Goal: Task Accomplishment & Management: Manage account settings

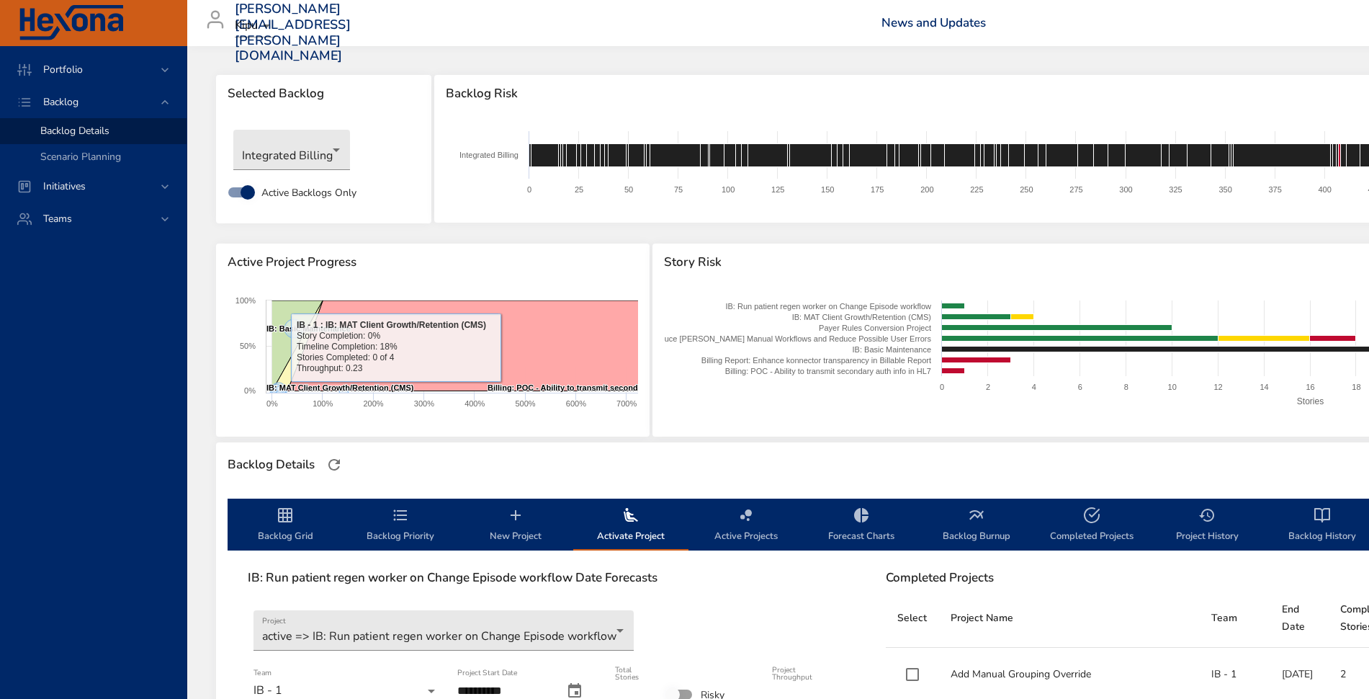
scroll to position [180, 0]
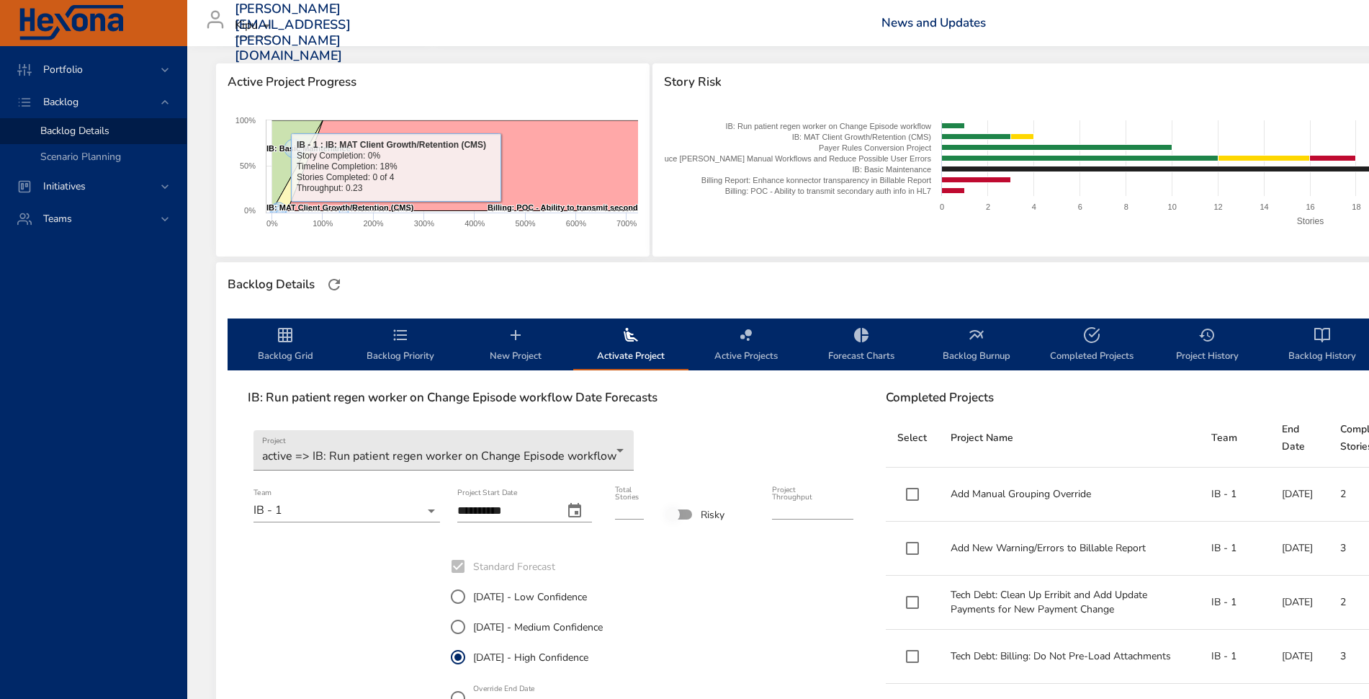
click at [406, 346] on span "Backlog Priority" at bounding box center [400, 345] width 98 height 38
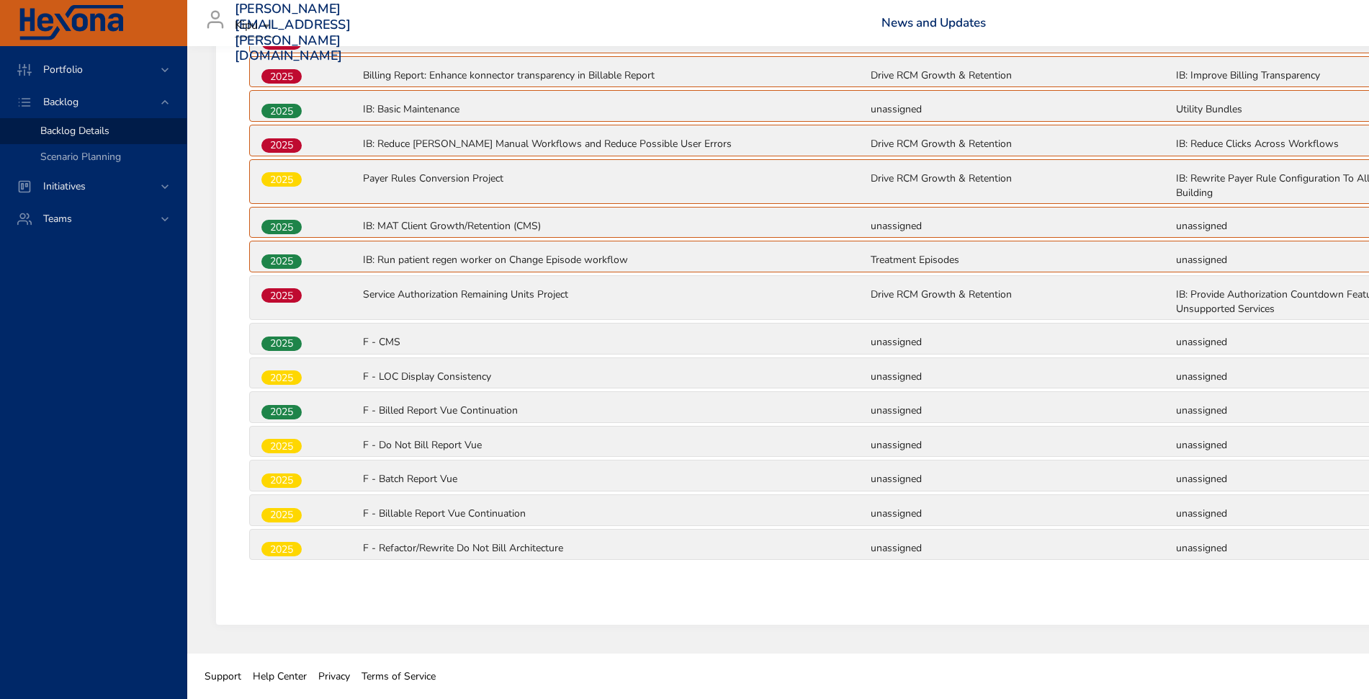
scroll to position [138, 0]
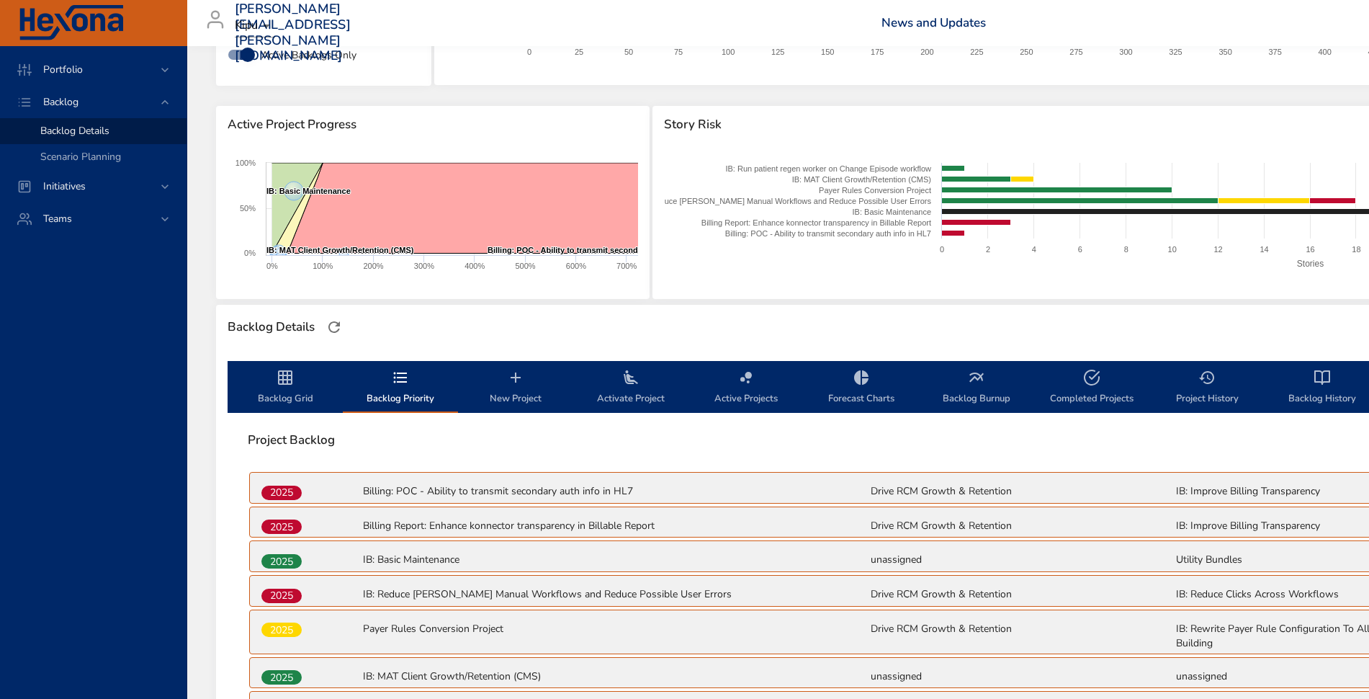
click at [293, 383] on icon "backlog-tab" at bounding box center [285, 377] width 17 height 17
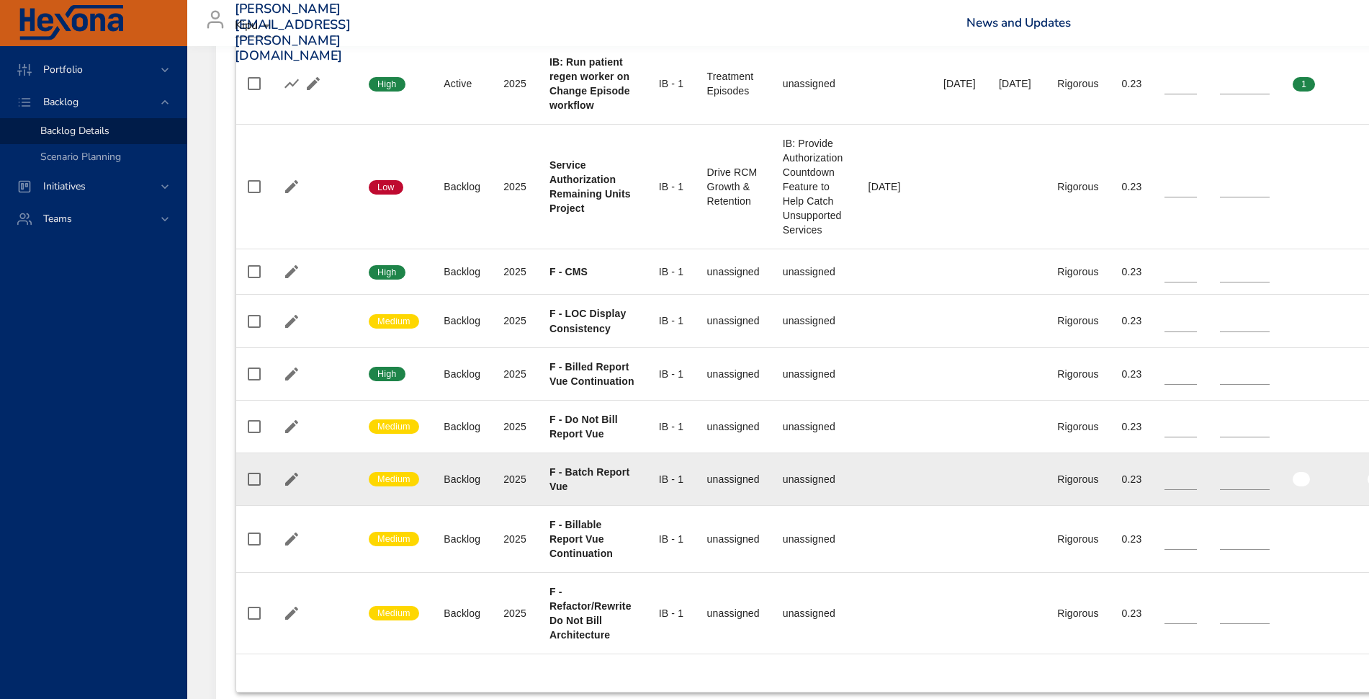
scroll to position [1277, 0]
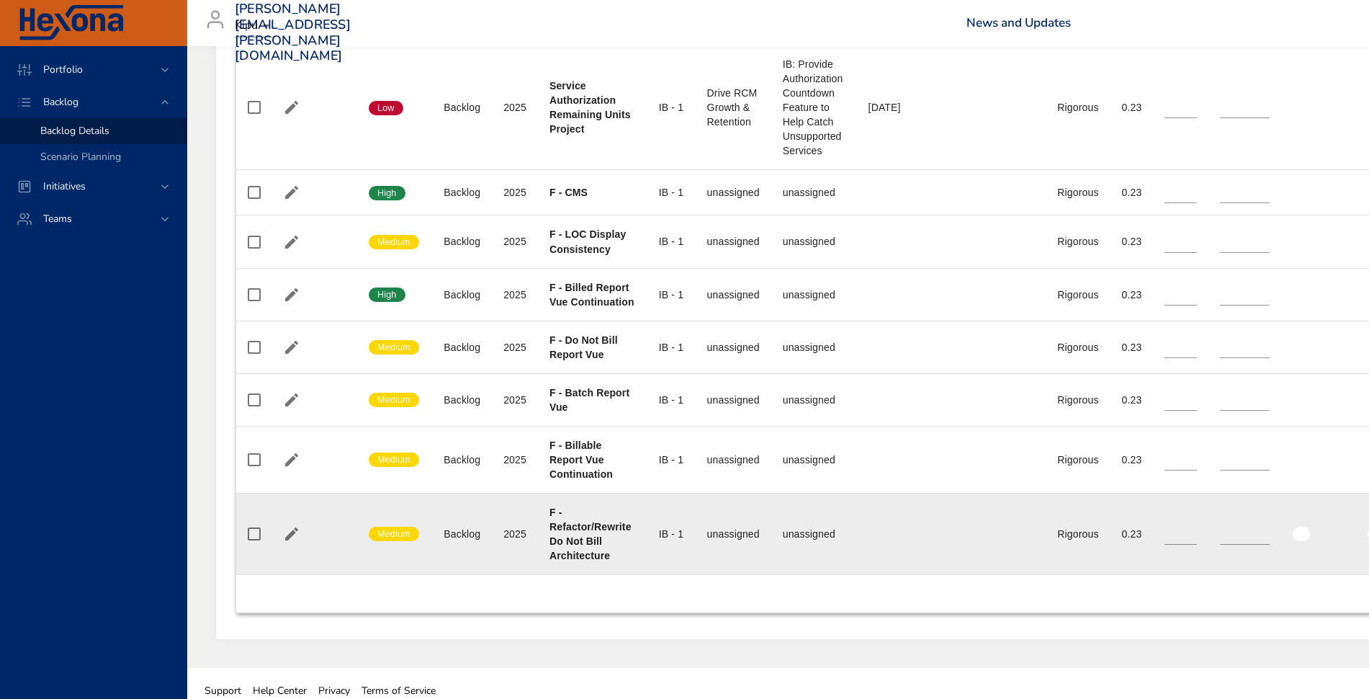
click at [287, 525] on icon "button" at bounding box center [291, 533] width 17 height 17
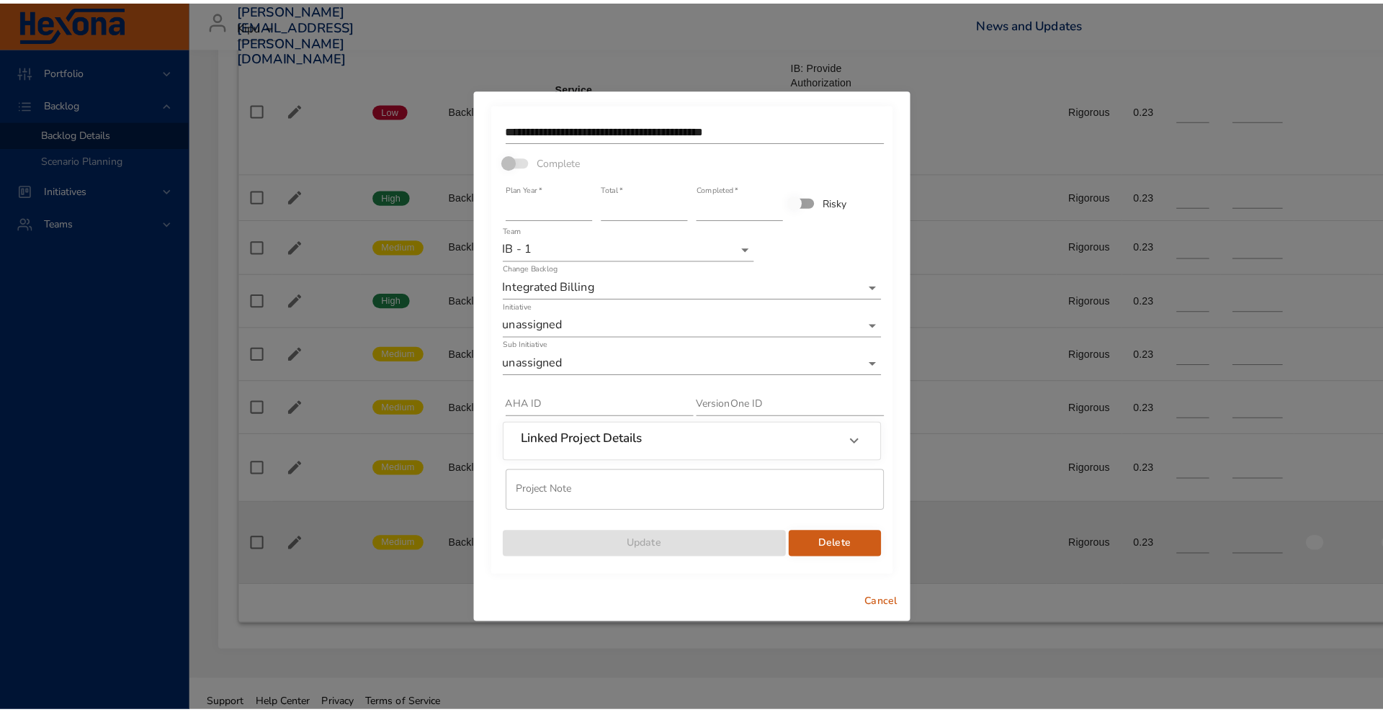
scroll to position [1263, 0]
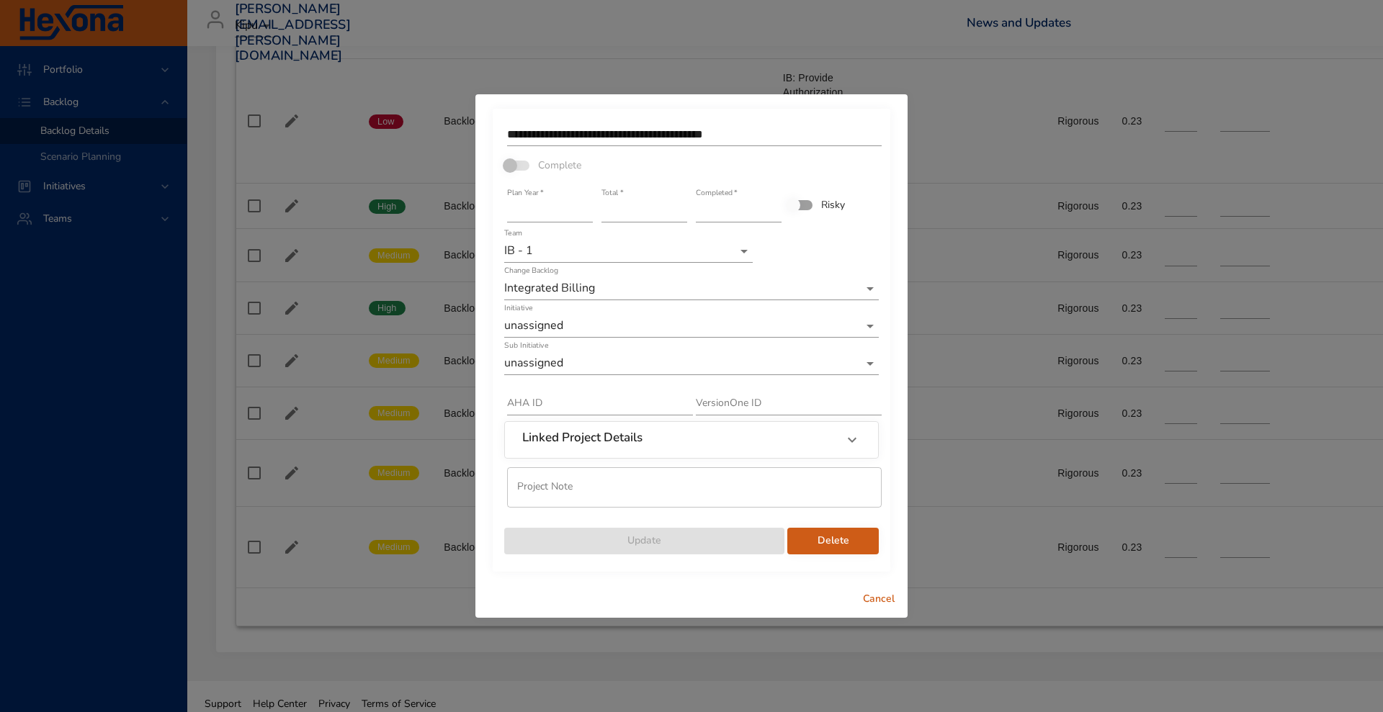
click at [814, 534] on span "Delete" at bounding box center [833, 541] width 68 height 18
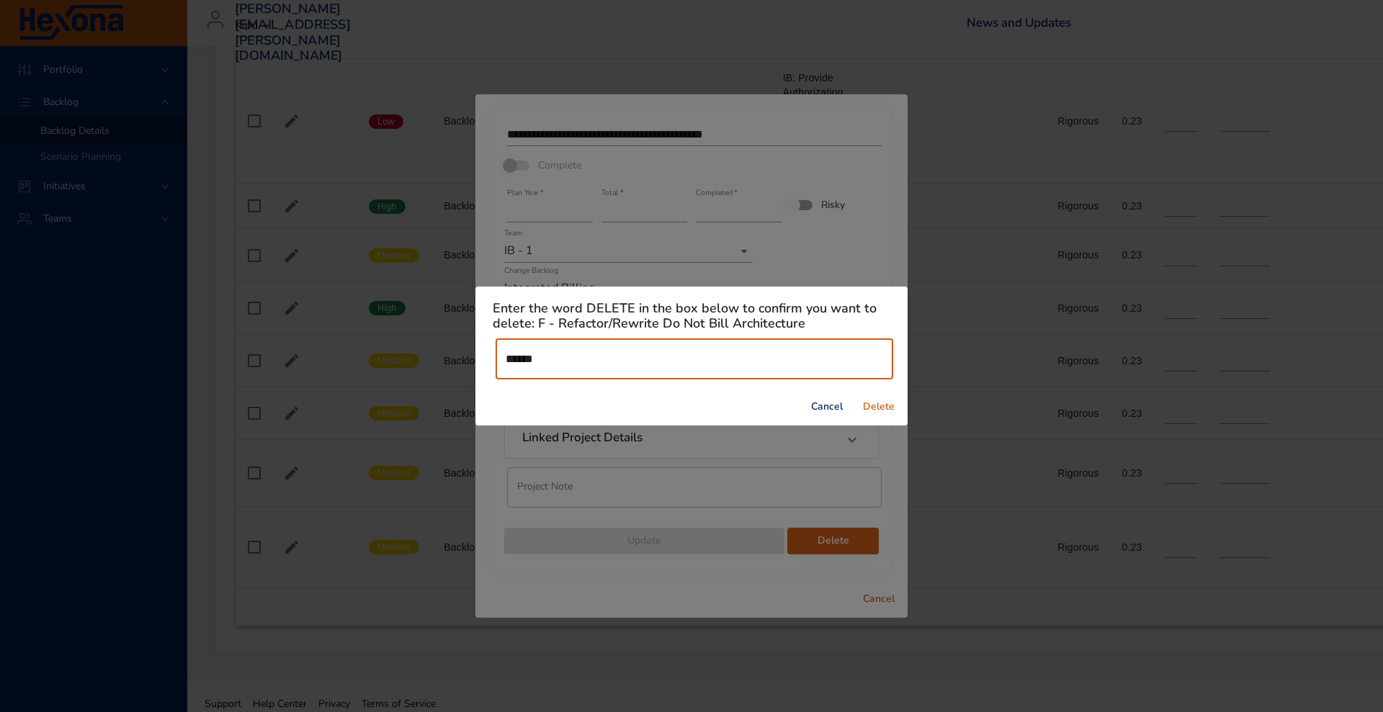
type input "******"
click at [890, 406] on span "Delete" at bounding box center [878, 407] width 35 height 18
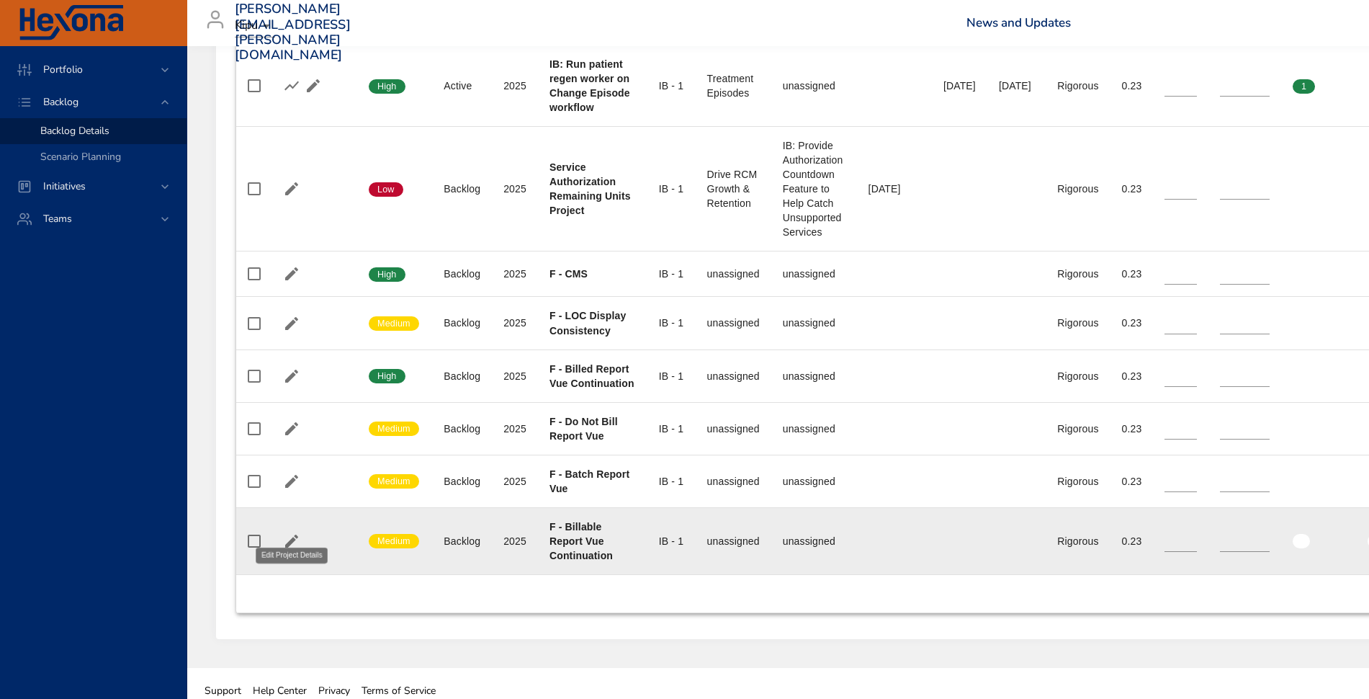
click at [289, 532] on icon "button" at bounding box center [291, 540] width 17 height 17
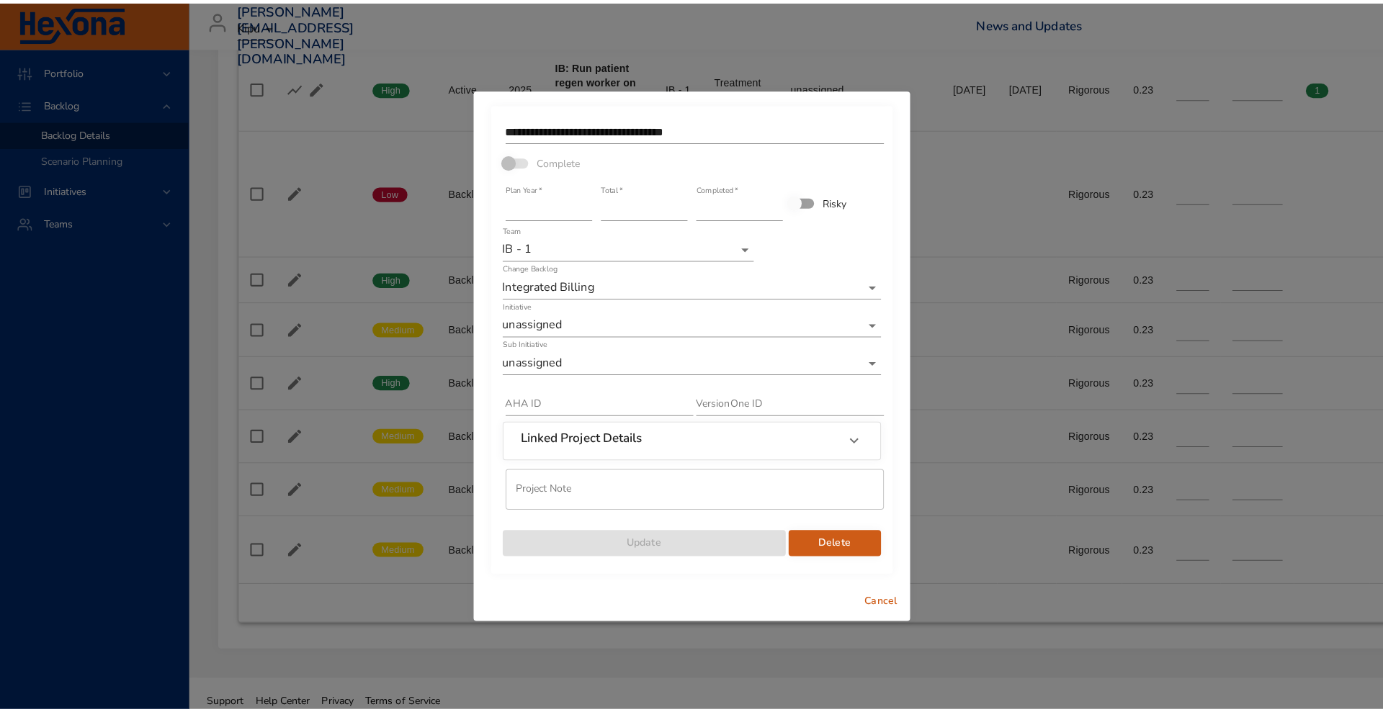
scroll to position [1182, 0]
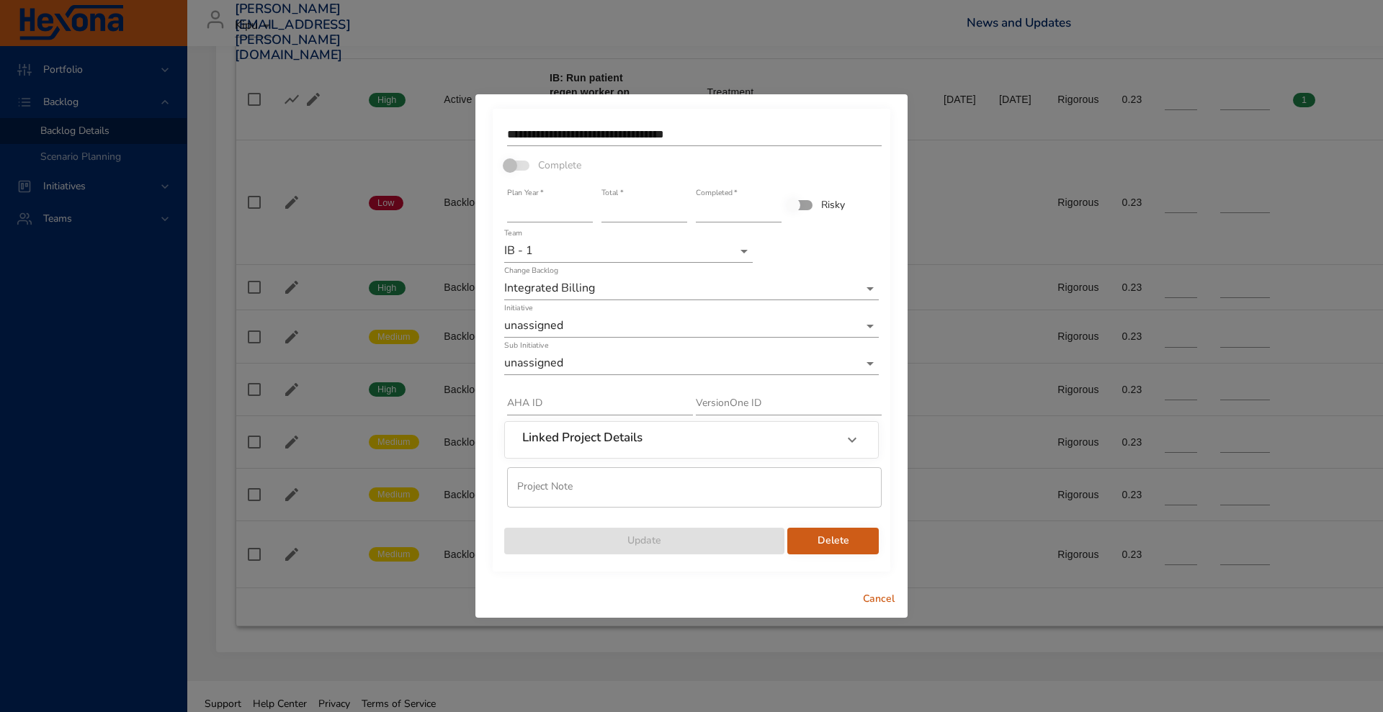
click at [828, 527] on div "Delete" at bounding box center [833, 534] width 94 height 44
click at [829, 539] on span "Delete" at bounding box center [833, 541] width 68 height 18
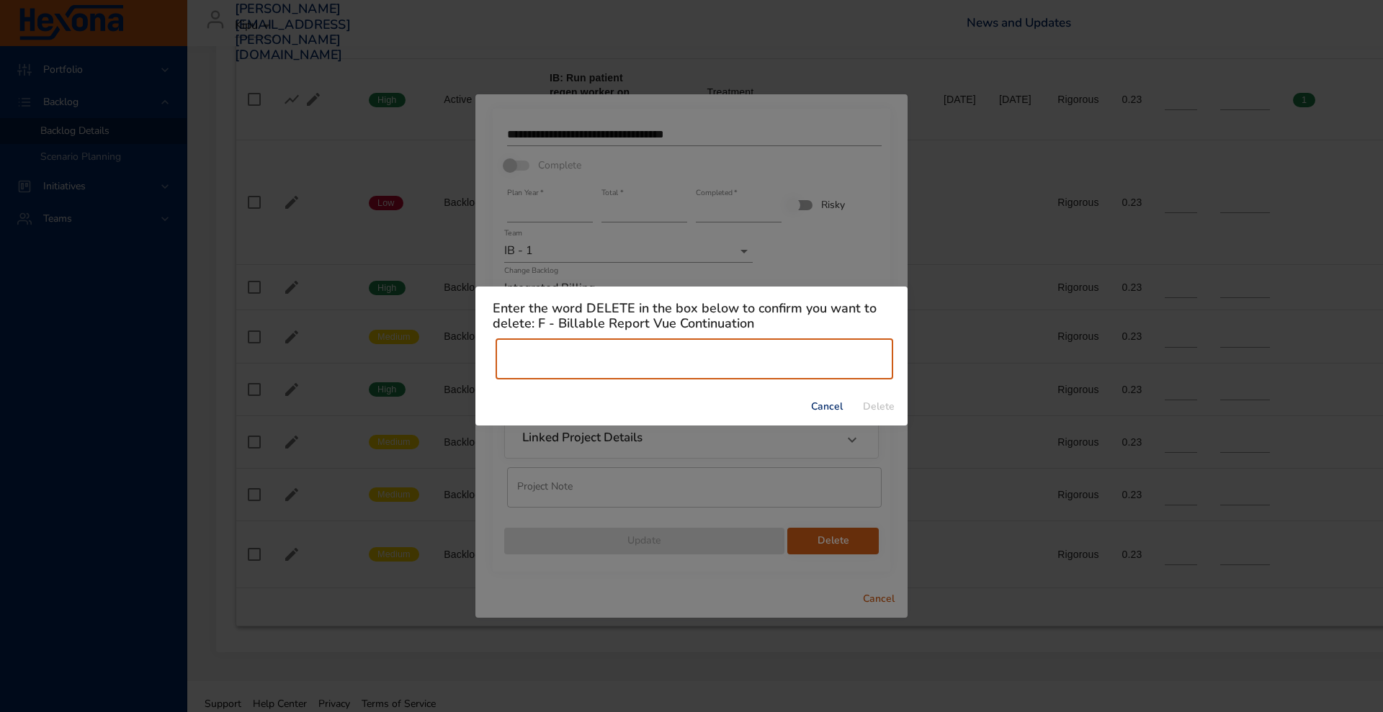
click at [655, 364] on input "text" at bounding box center [695, 359] width 398 height 40
type input "******"
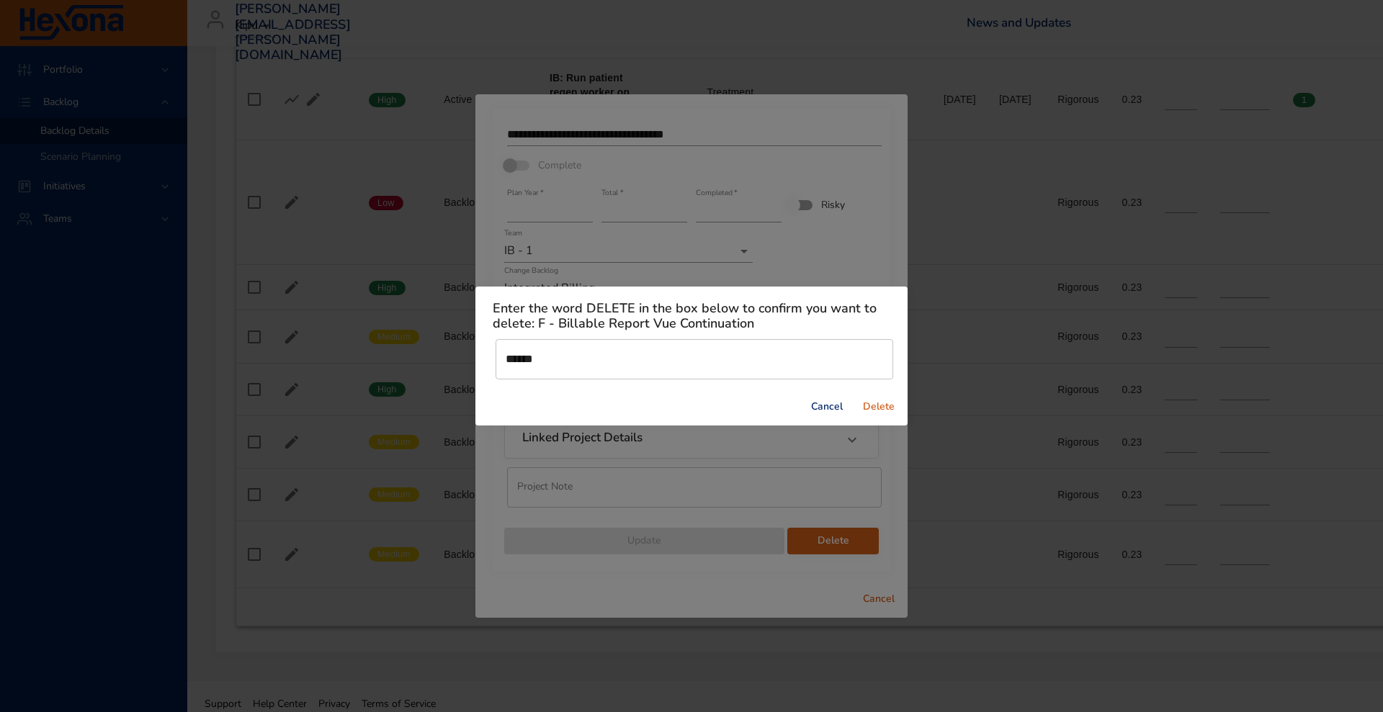
click at [865, 405] on span "Delete" at bounding box center [878, 407] width 35 height 18
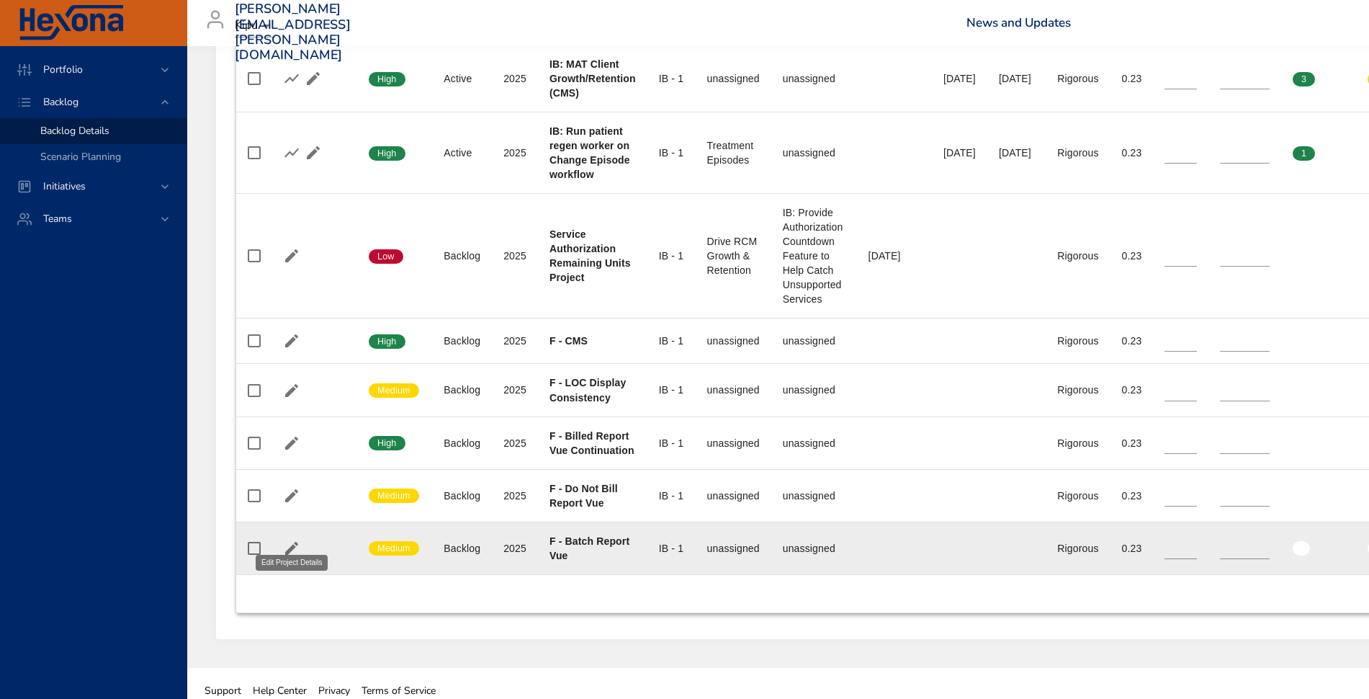
click at [300, 537] on button "button" at bounding box center [292, 548] width 22 height 22
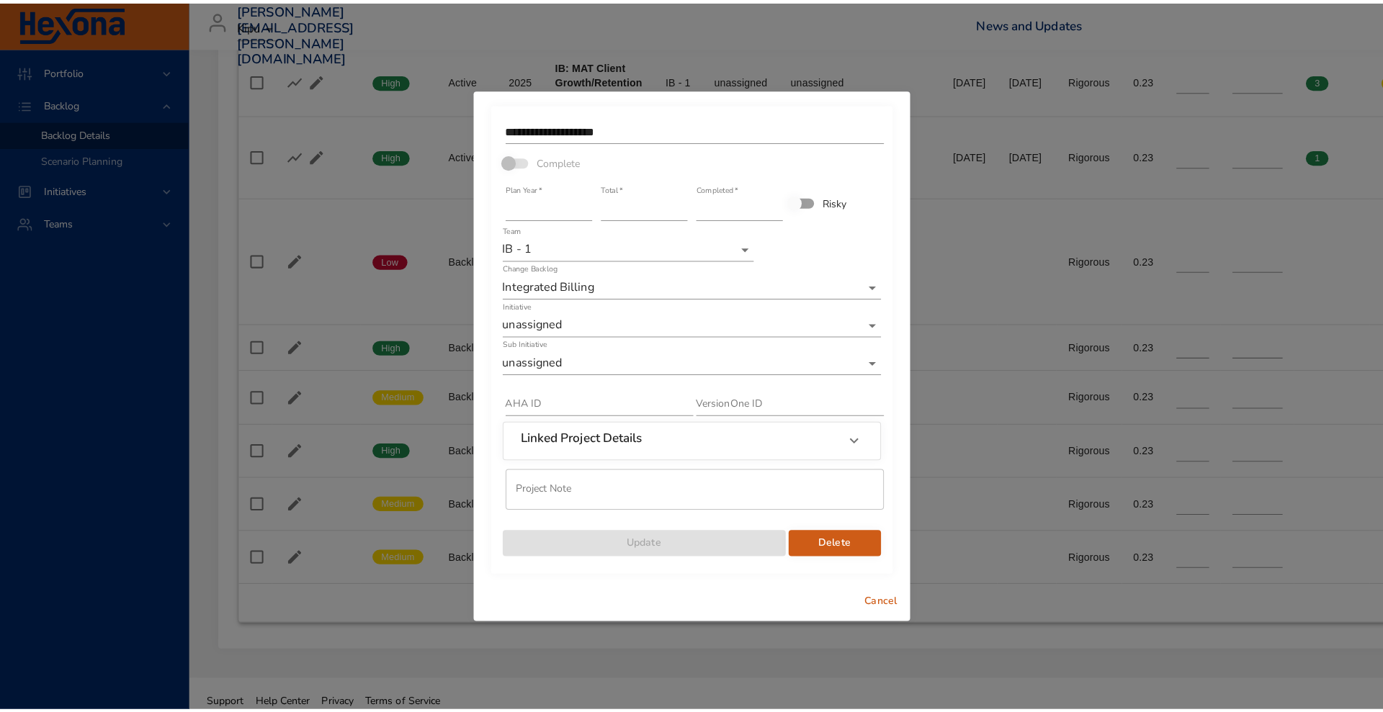
scroll to position [1115, 0]
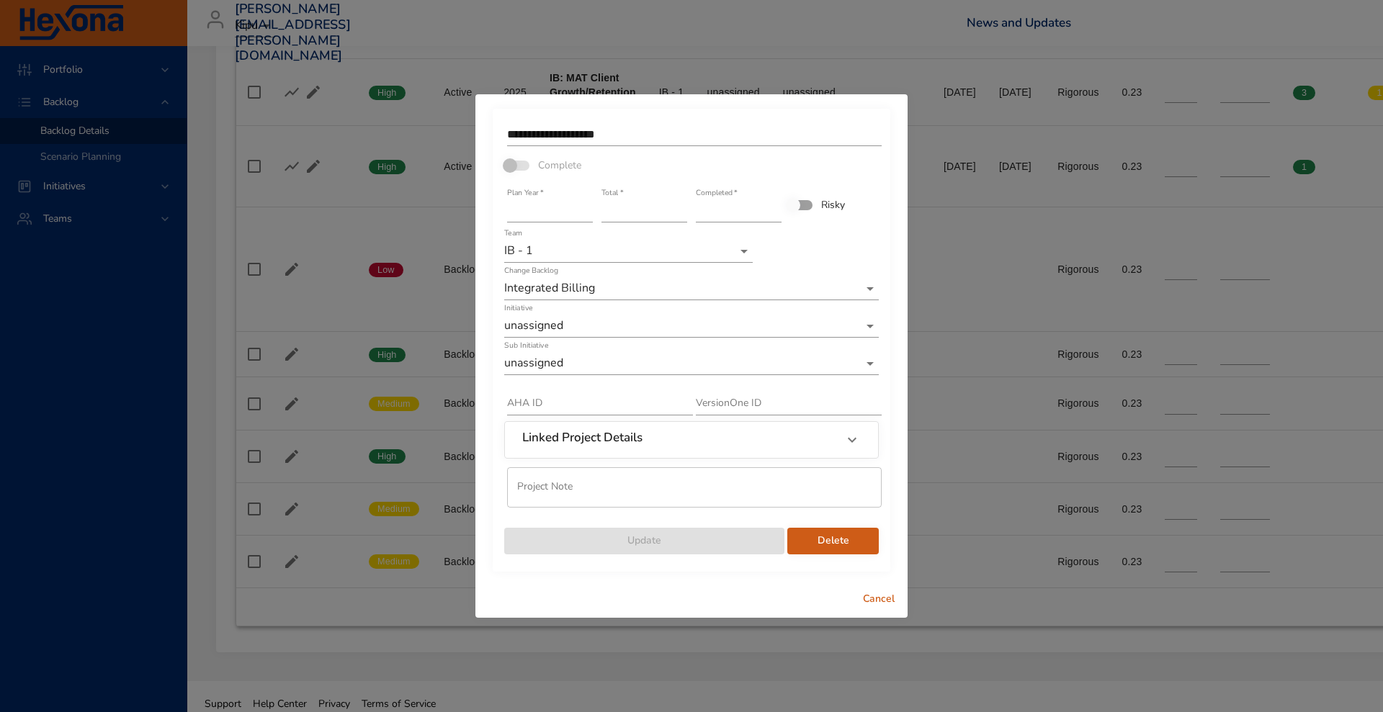
click at [830, 542] on span "Delete" at bounding box center [833, 541] width 68 height 18
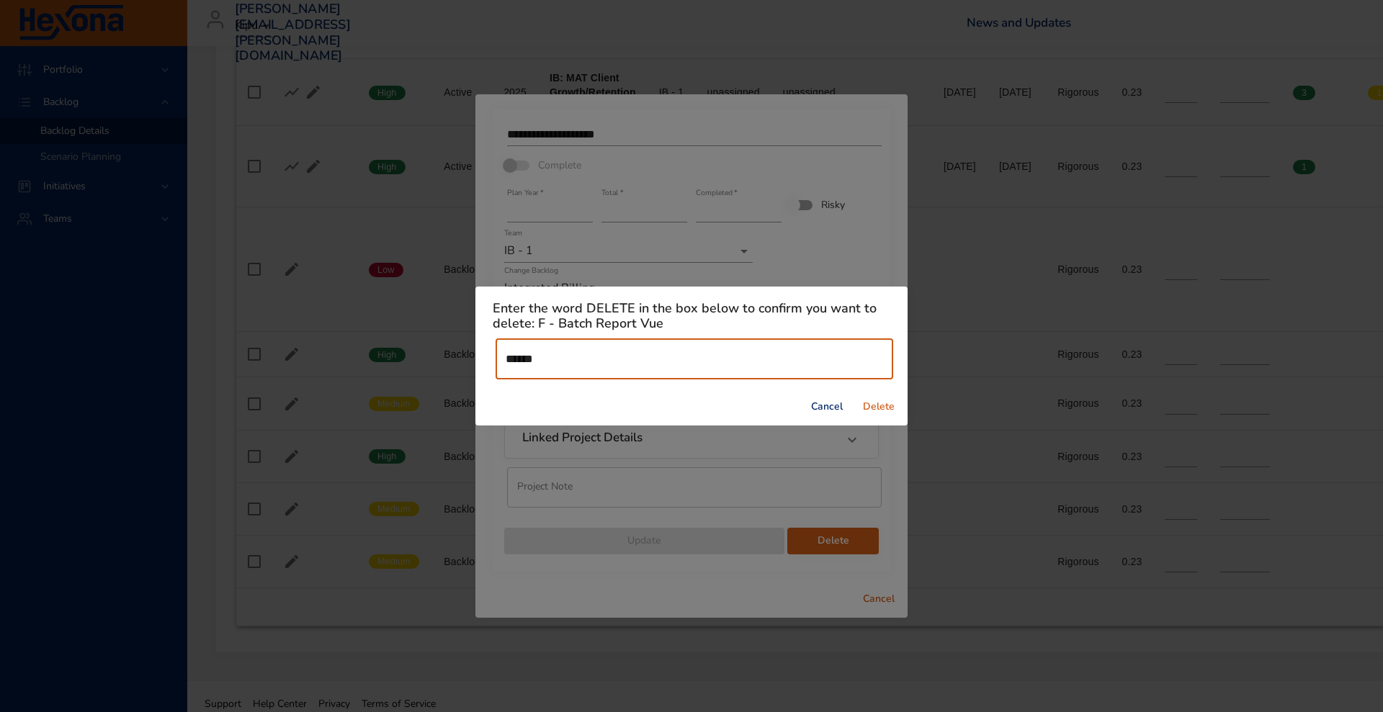
type input "******"
click at [873, 404] on span "Delete" at bounding box center [878, 407] width 35 height 18
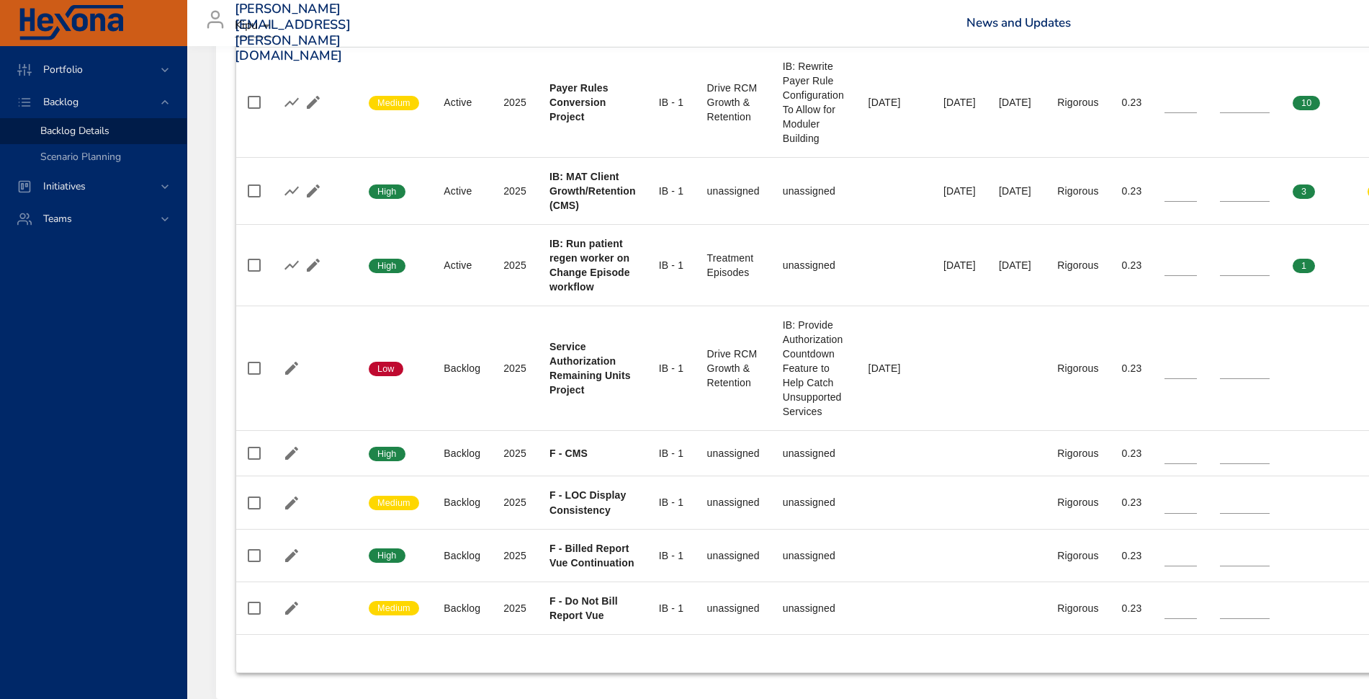
scroll to position [1076, 0]
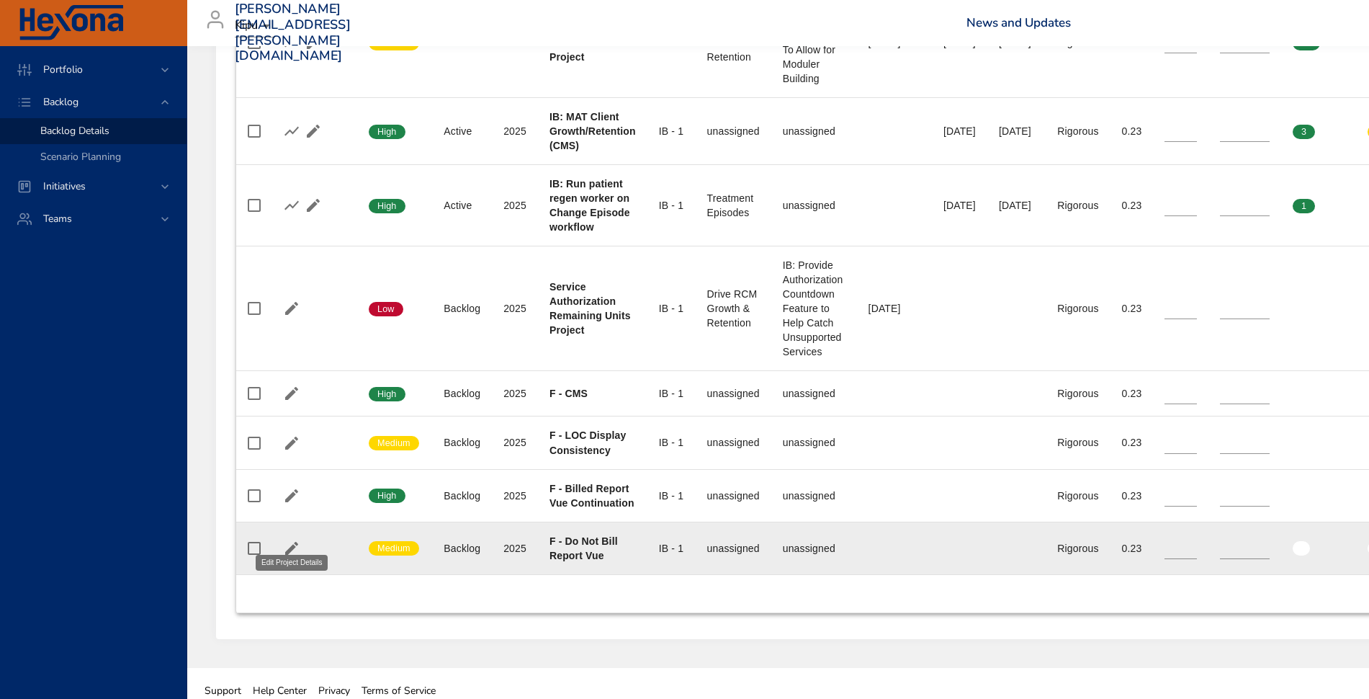
click at [296, 539] on icon "button" at bounding box center [291, 547] width 17 height 17
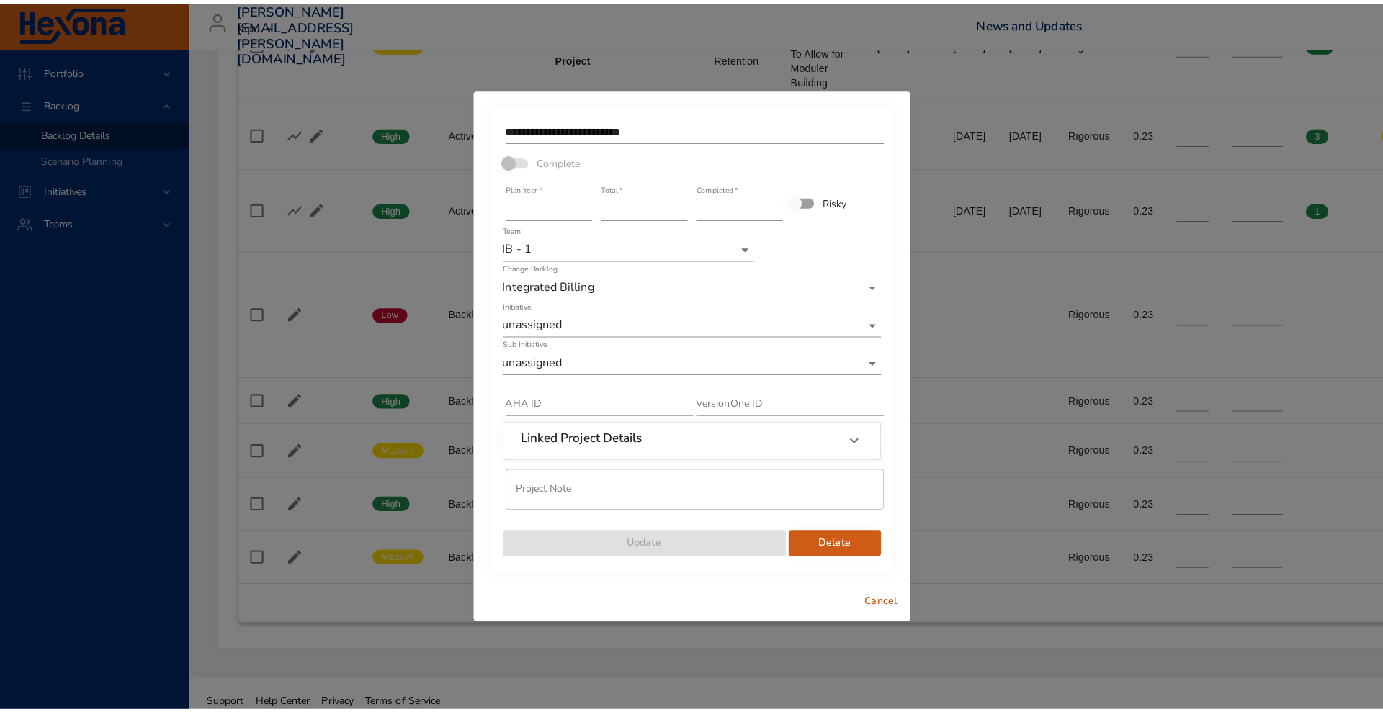
scroll to position [1062, 0]
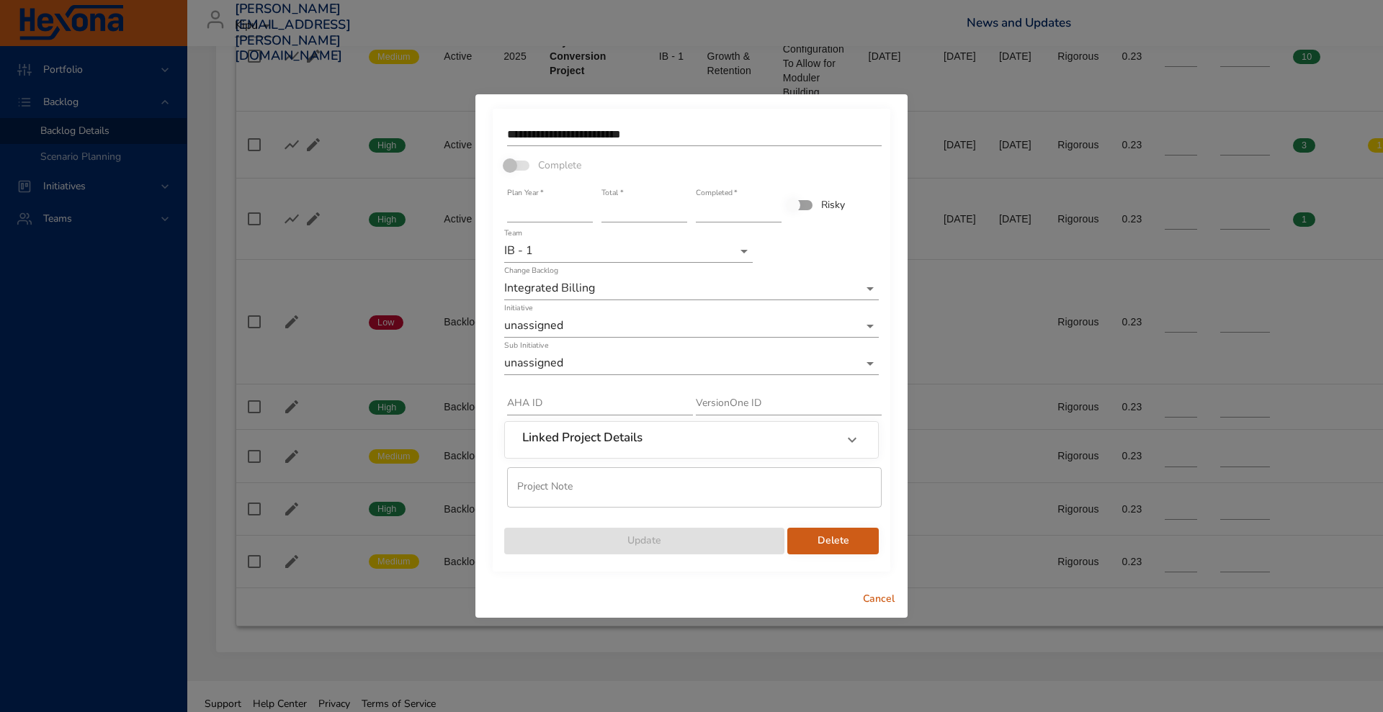
click at [825, 534] on span "Delete" at bounding box center [833, 541] width 68 height 18
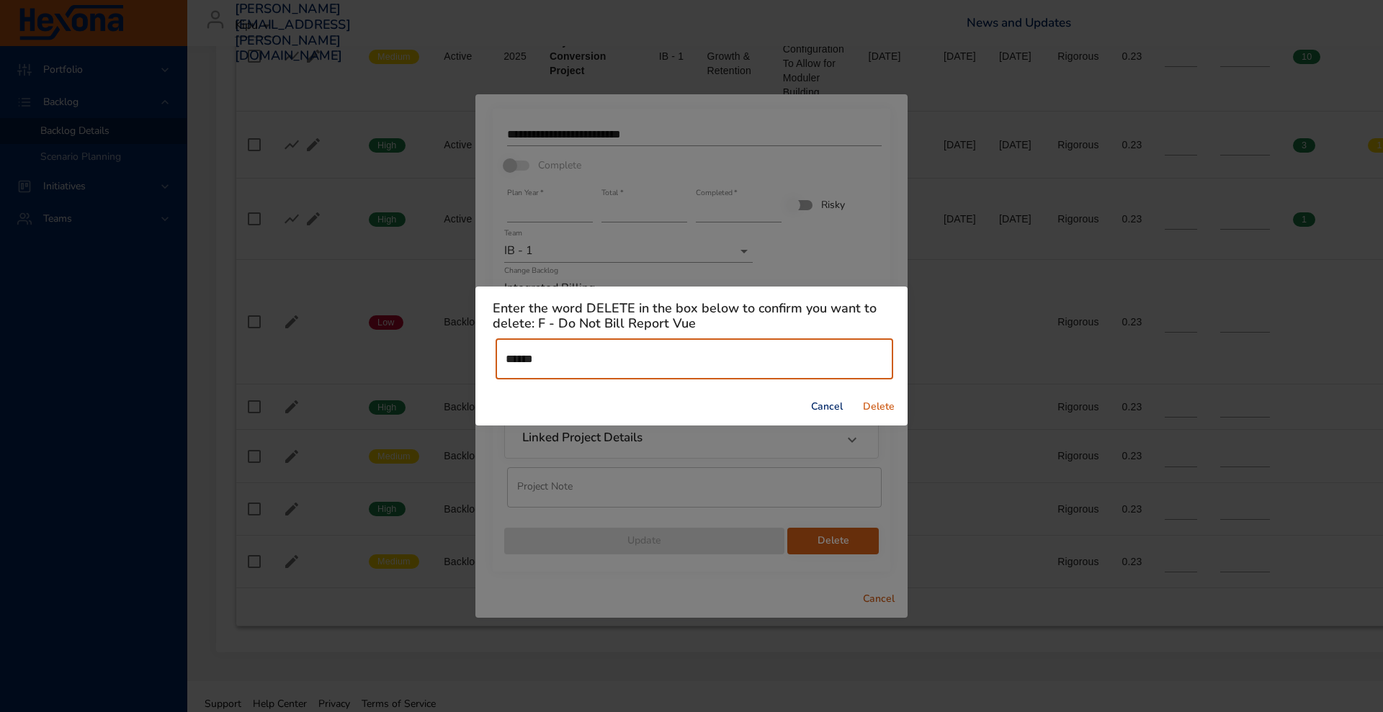
type input "******"
click at [866, 406] on span "Delete" at bounding box center [878, 407] width 35 height 18
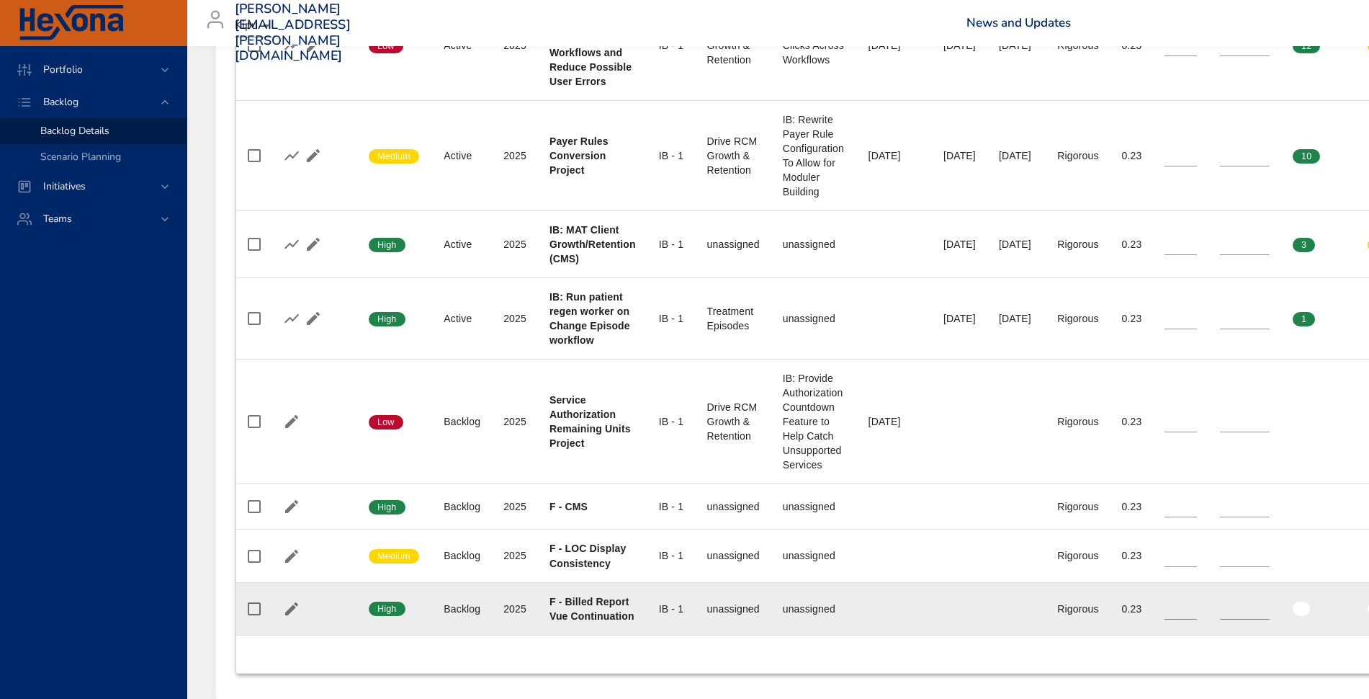
scroll to position [1024, 0]
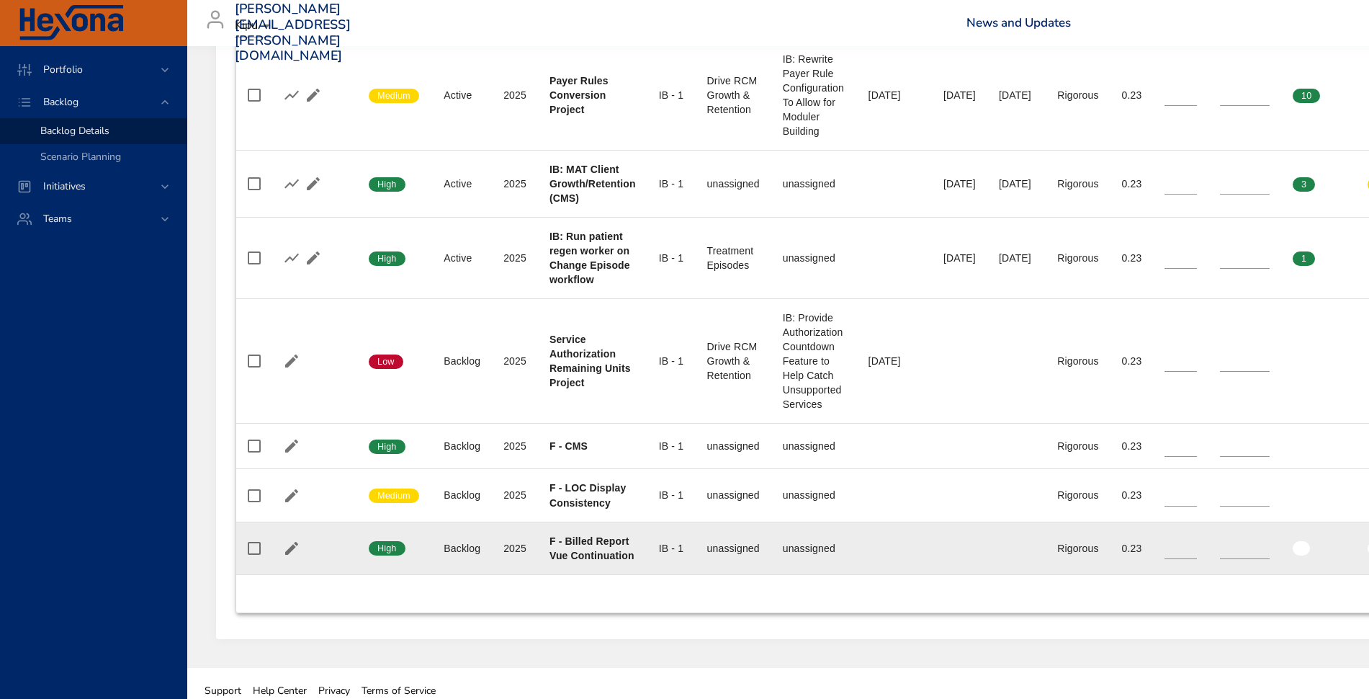
click at [283, 539] on icon "button" at bounding box center [291, 547] width 17 height 17
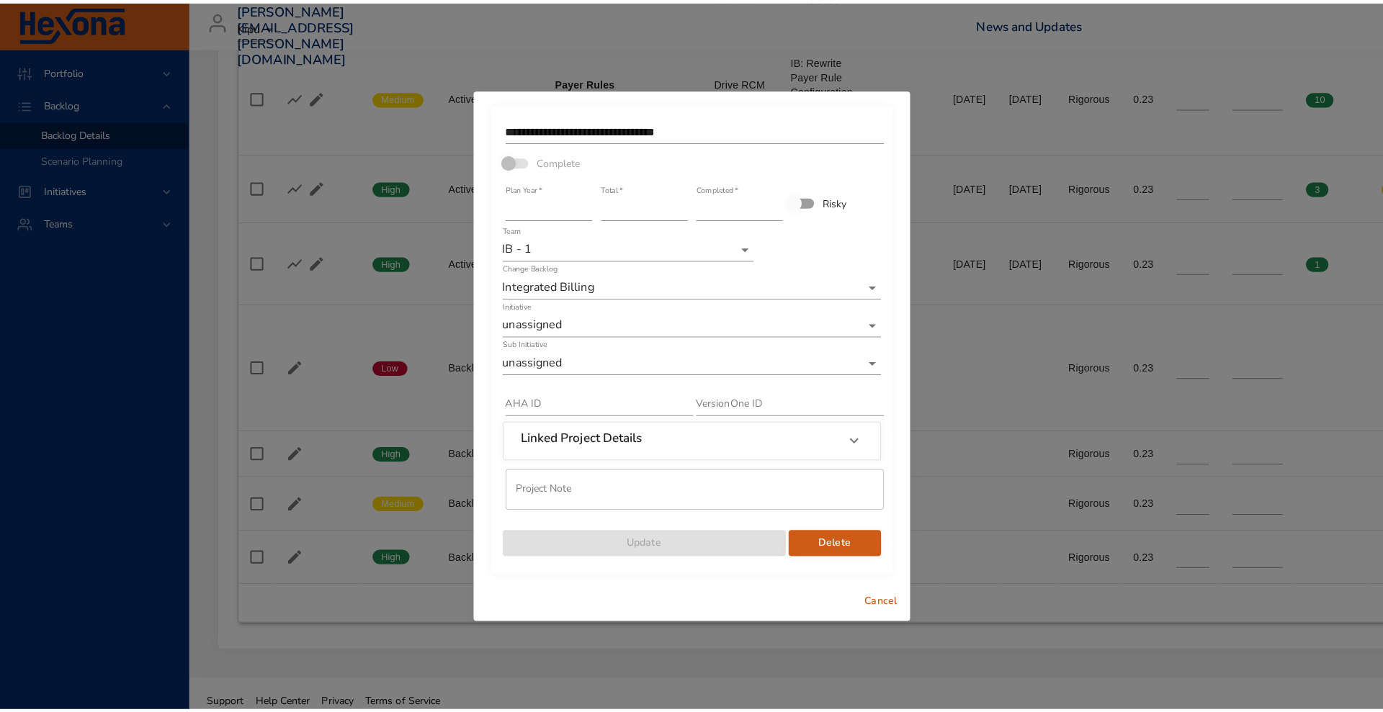
scroll to position [1010, 0]
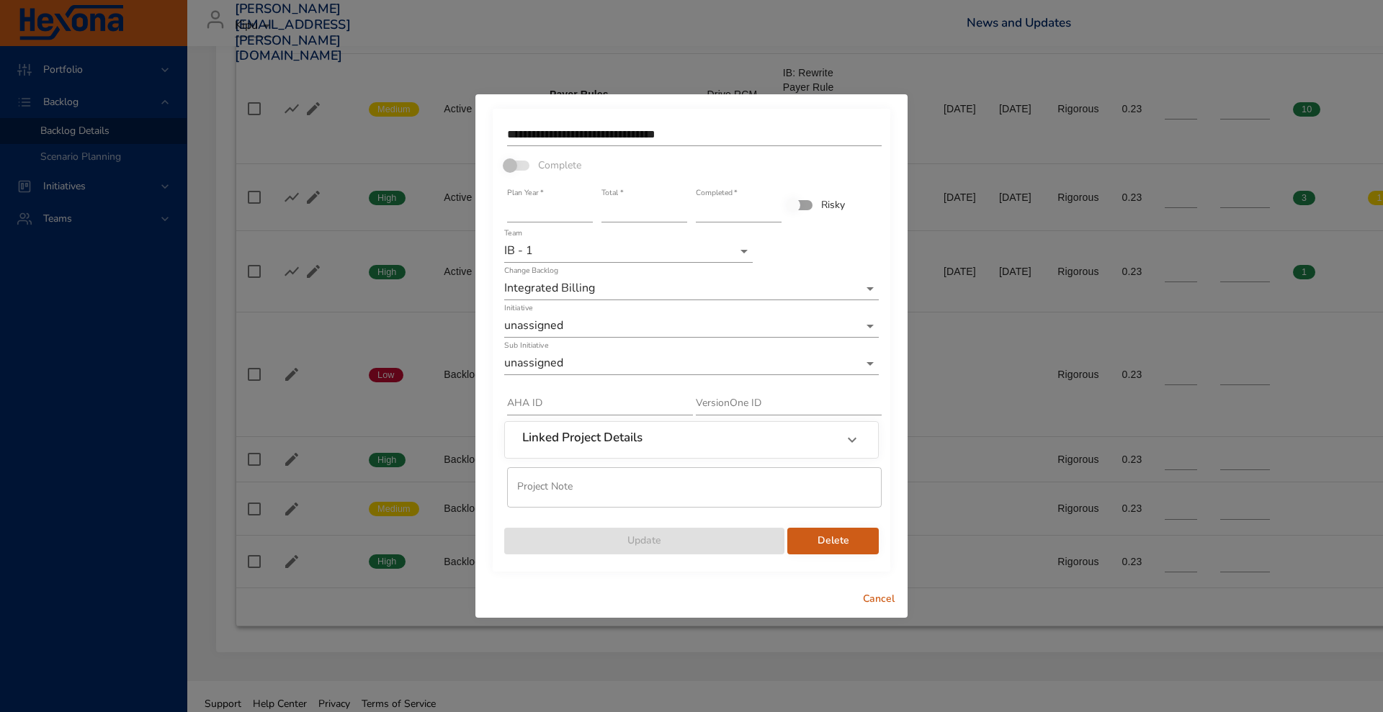
click at [828, 548] on span "Delete" at bounding box center [833, 541] width 68 height 18
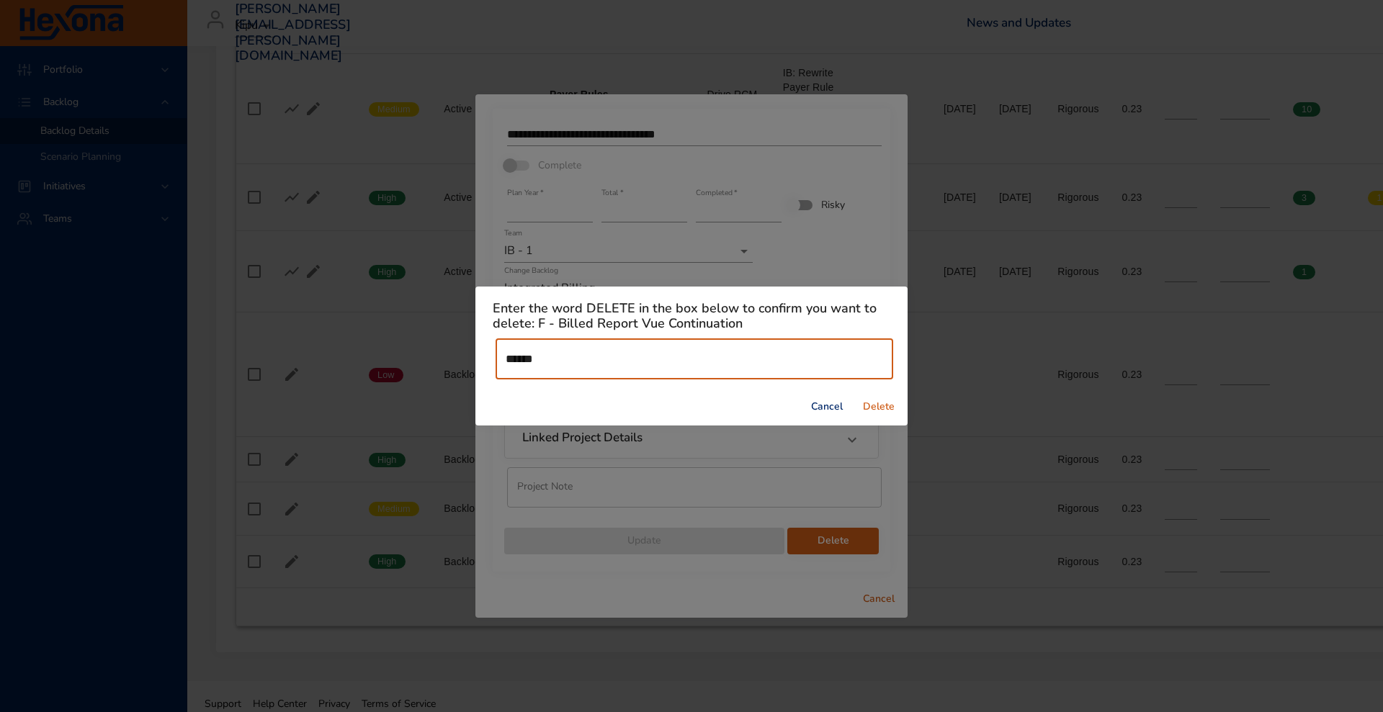
type input "******"
click at [866, 405] on span "Delete" at bounding box center [878, 407] width 35 height 18
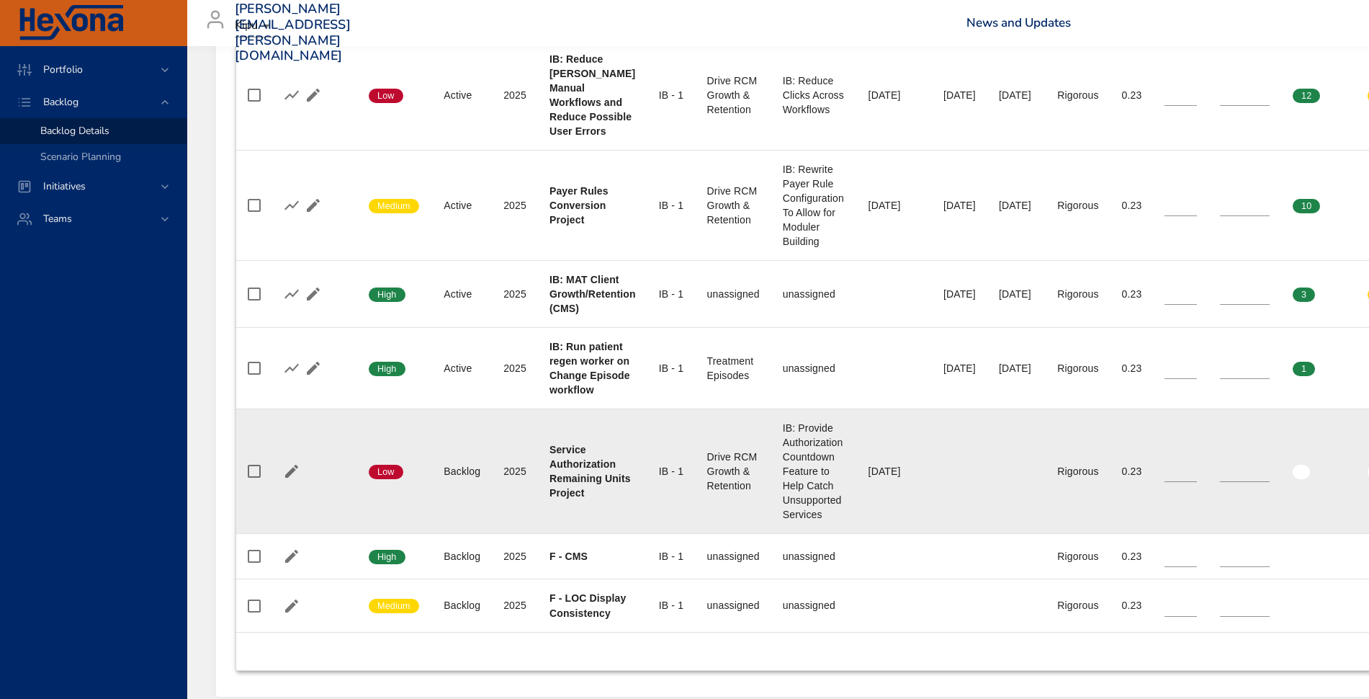
scroll to position [971, 0]
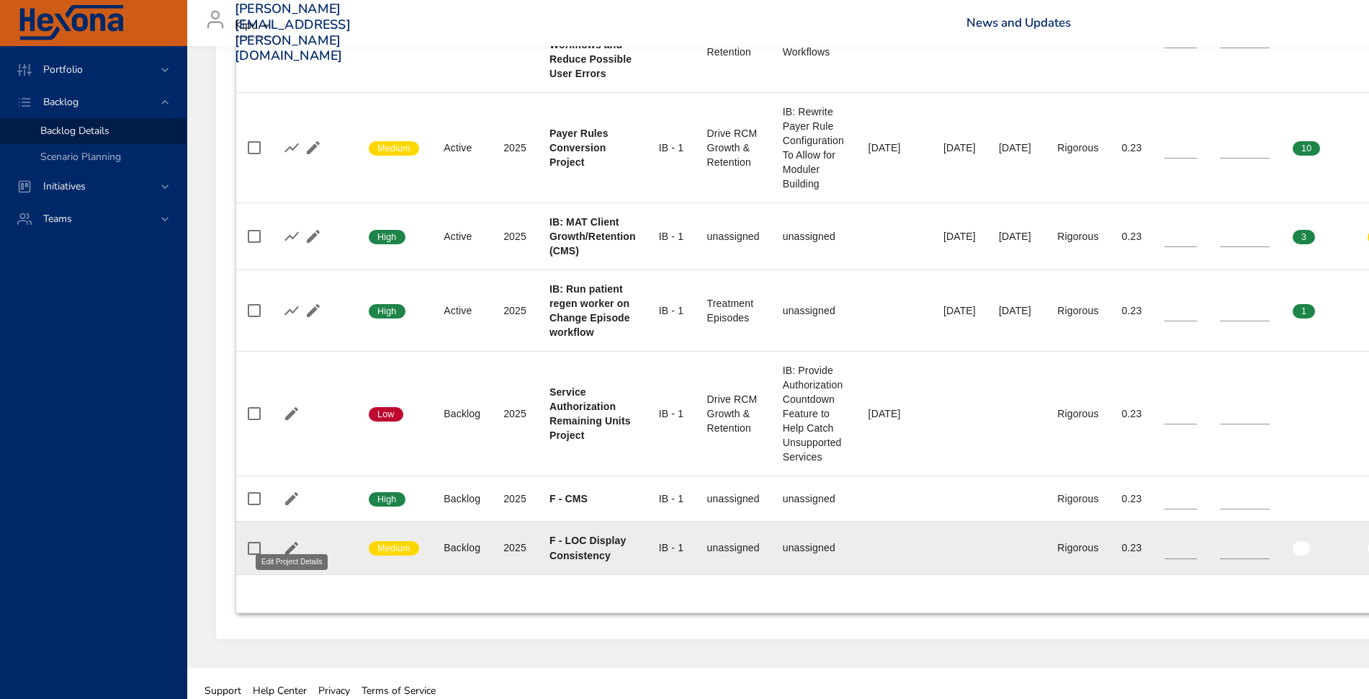
click at [293, 541] on icon "button" at bounding box center [291, 547] width 13 height 13
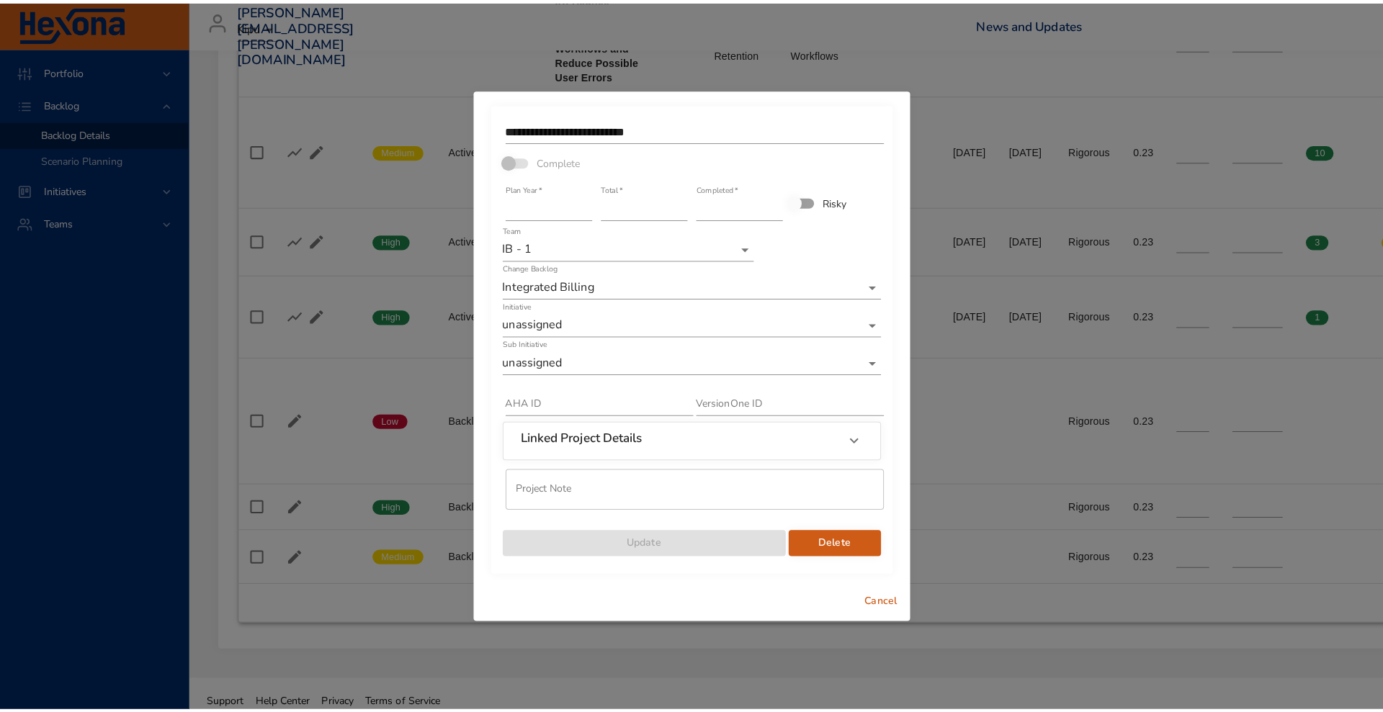
scroll to position [957, 0]
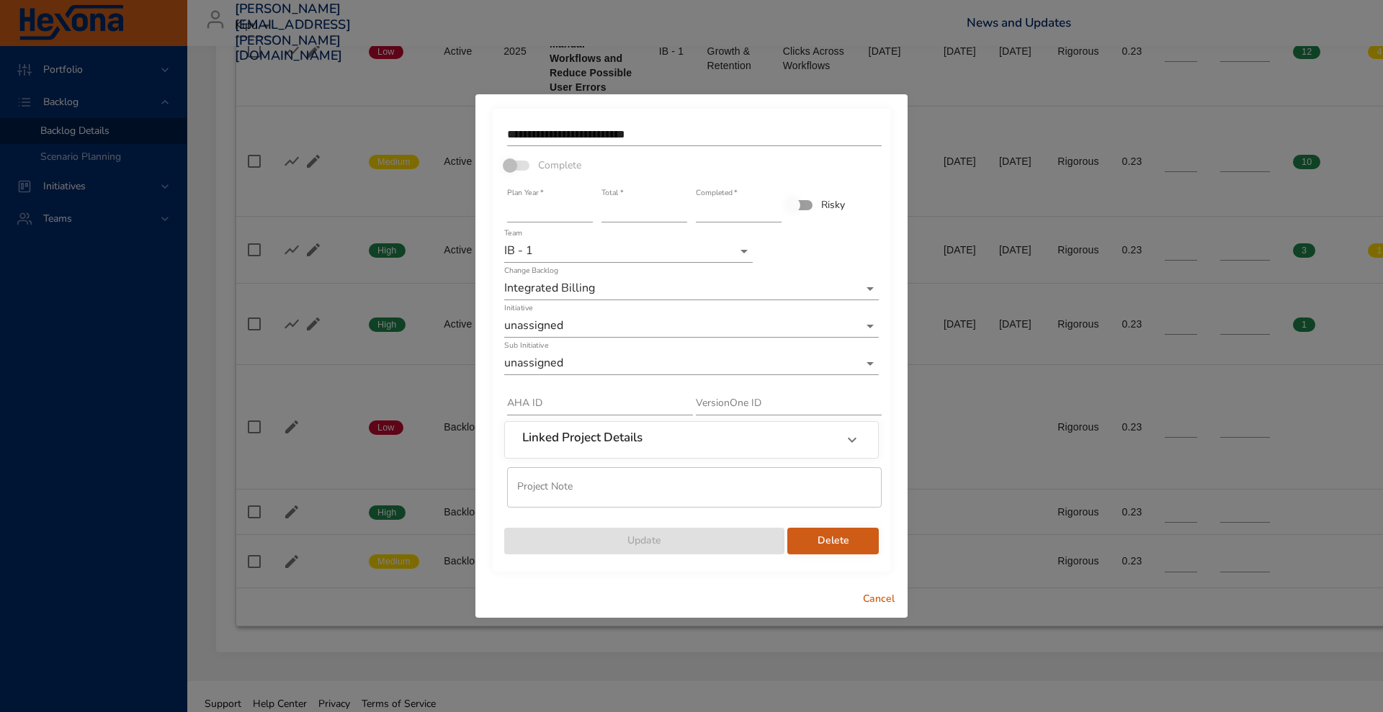
click at [826, 537] on span "Delete" at bounding box center [833, 541] width 68 height 18
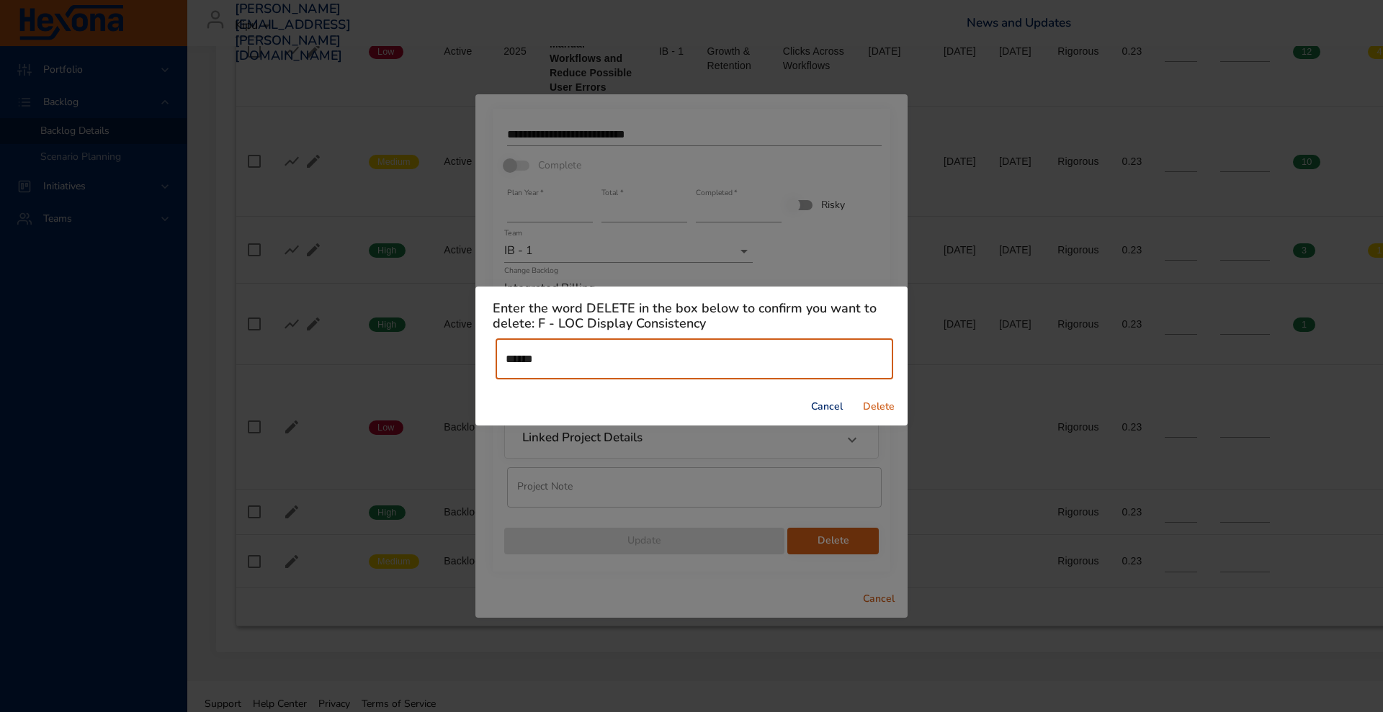
type input "******"
click at [889, 407] on span "Delete" at bounding box center [878, 407] width 35 height 18
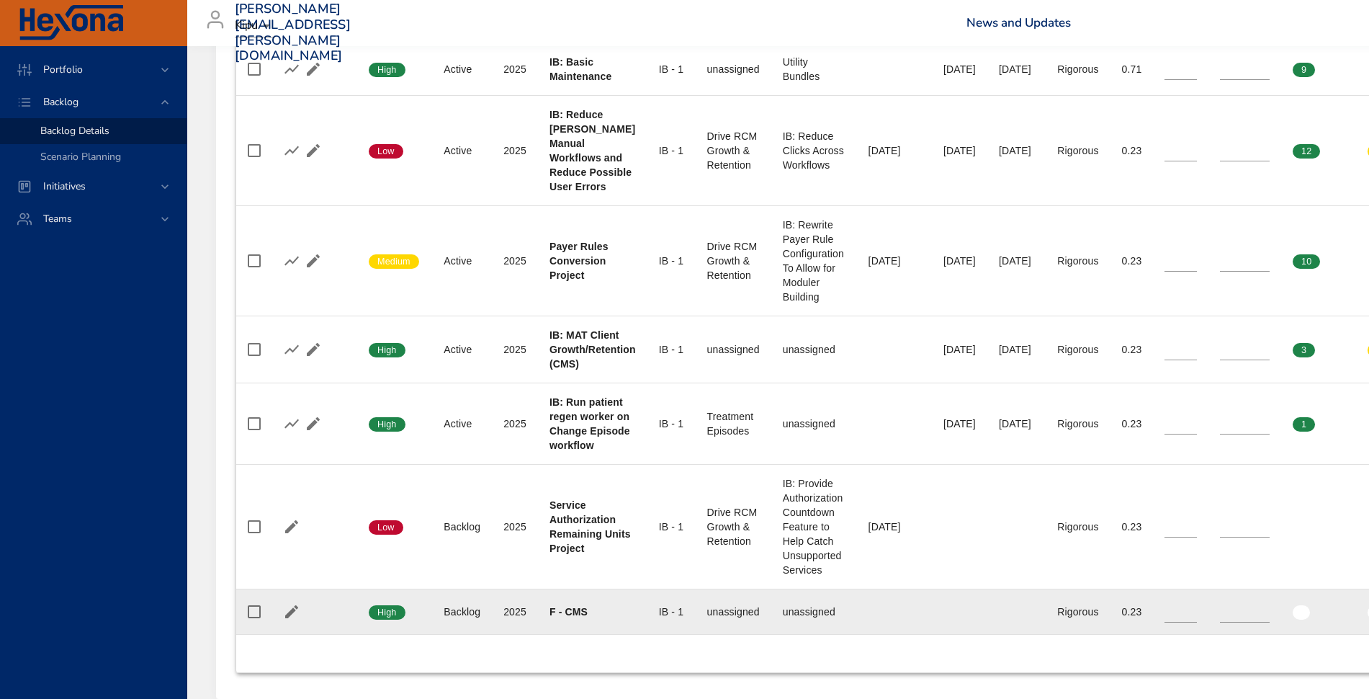
scroll to position [918, 0]
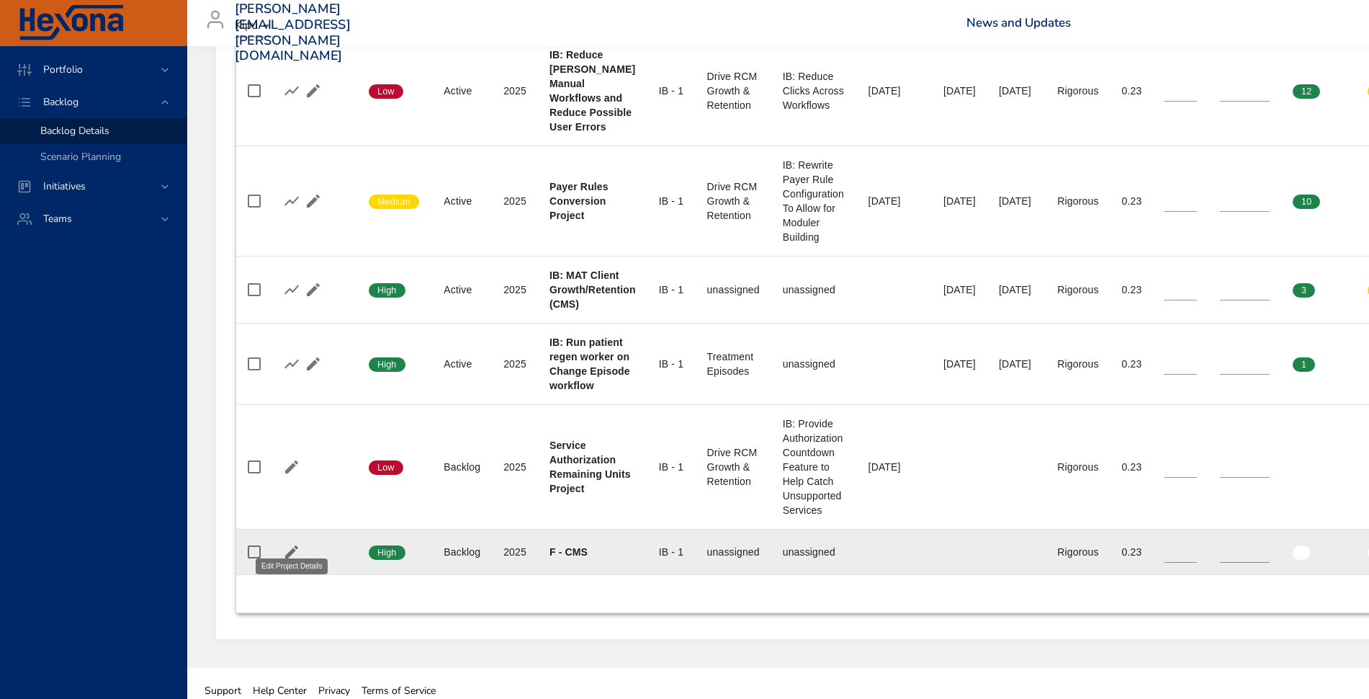
click at [282, 541] on button "button" at bounding box center [292, 552] width 22 height 22
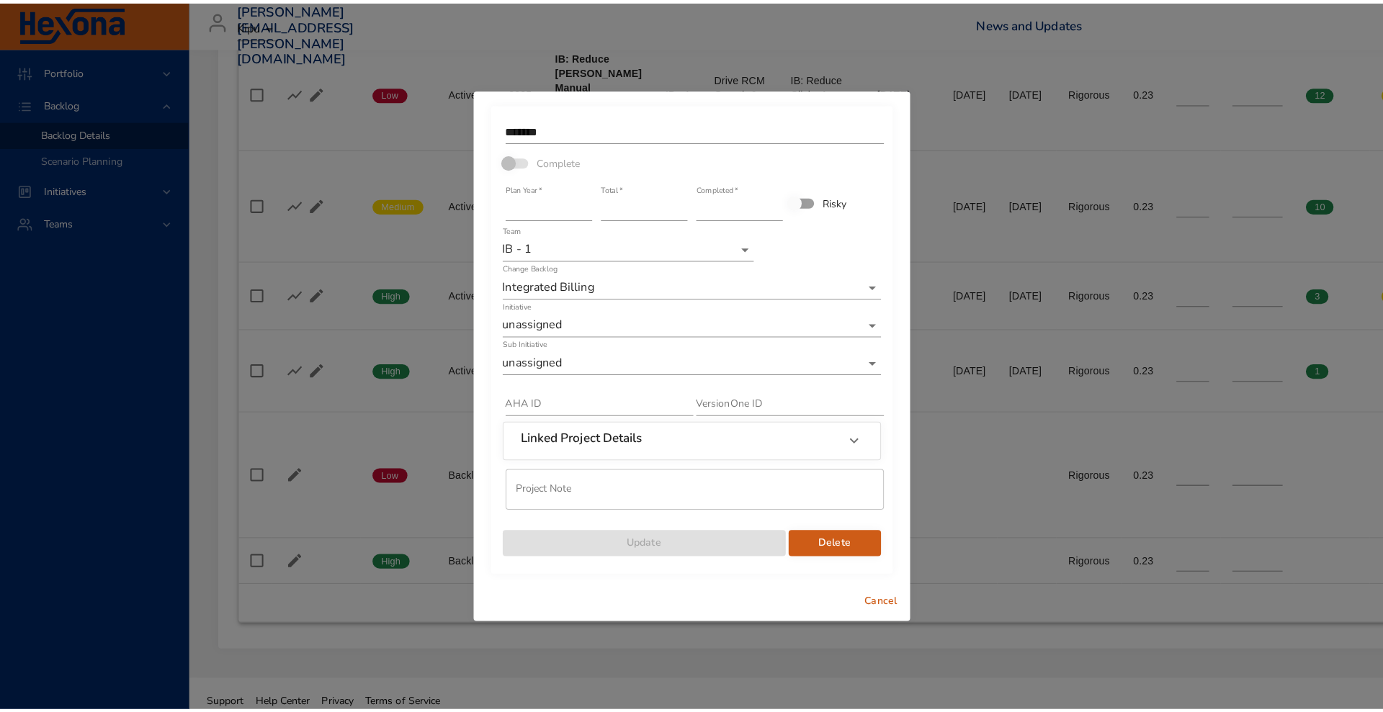
scroll to position [904, 0]
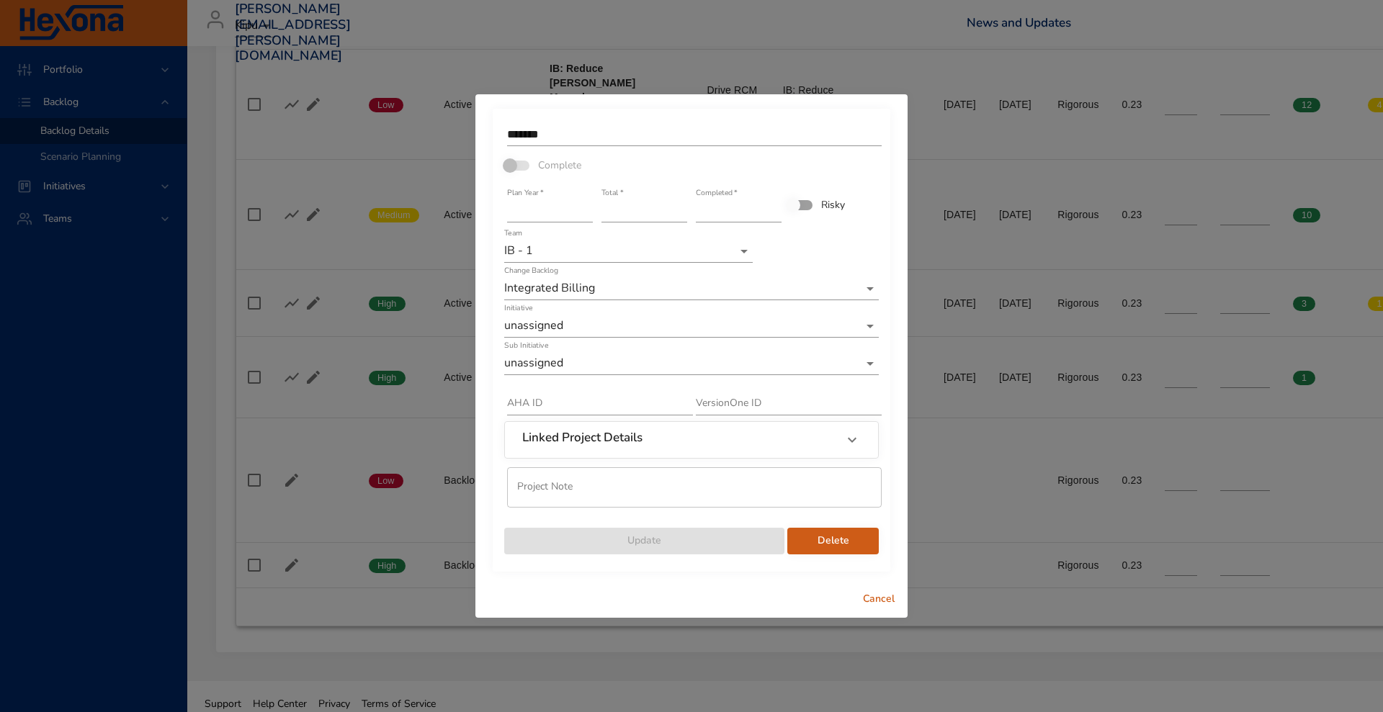
click at [846, 545] on span "Delete" at bounding box center [833, 541] width 68 height 18
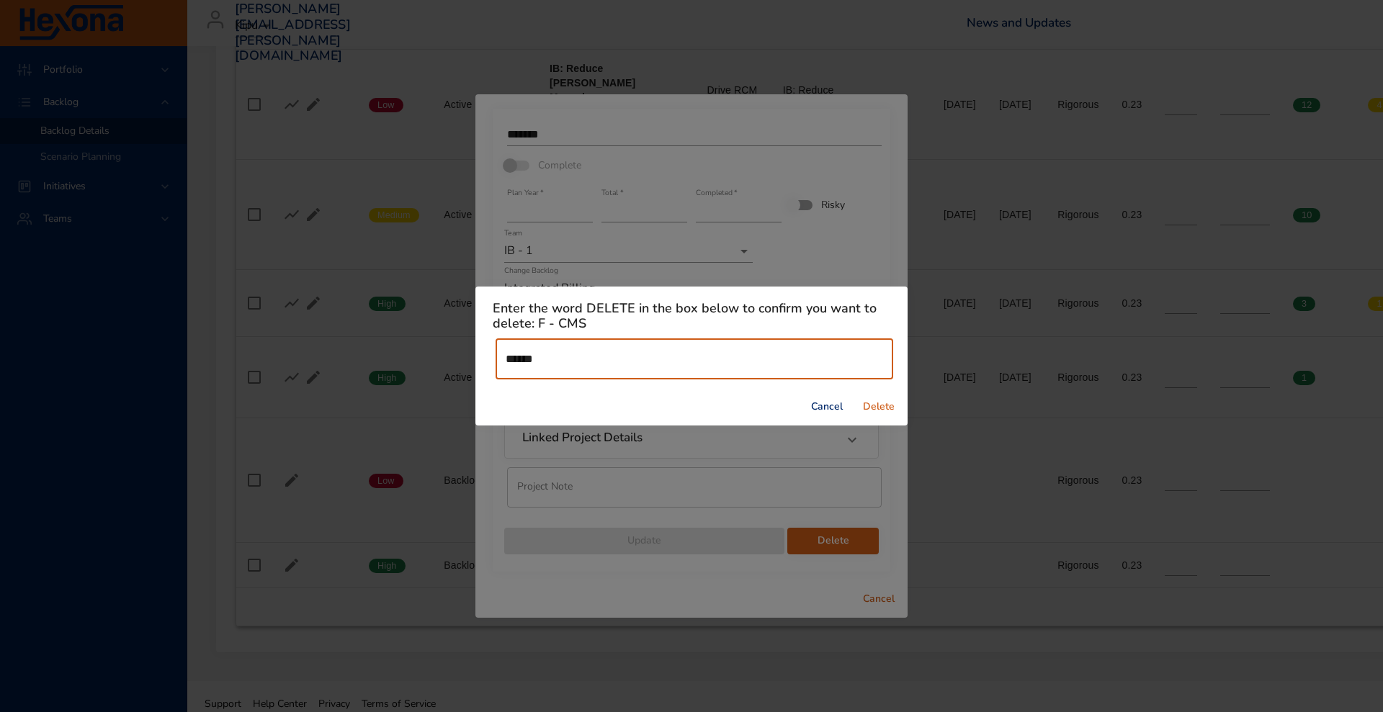
type input "******"
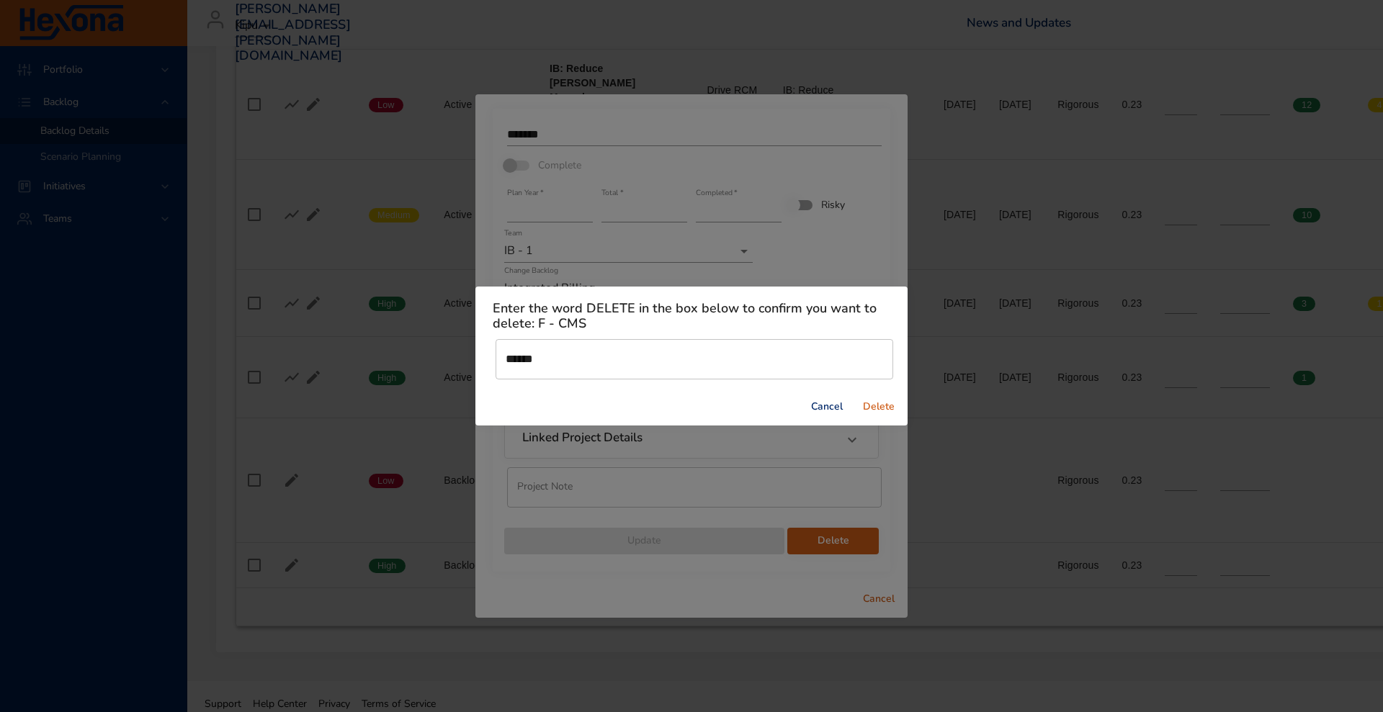
click at [880, 409] on span "Delete" at bounding box center [878, 407] width 35 height 18
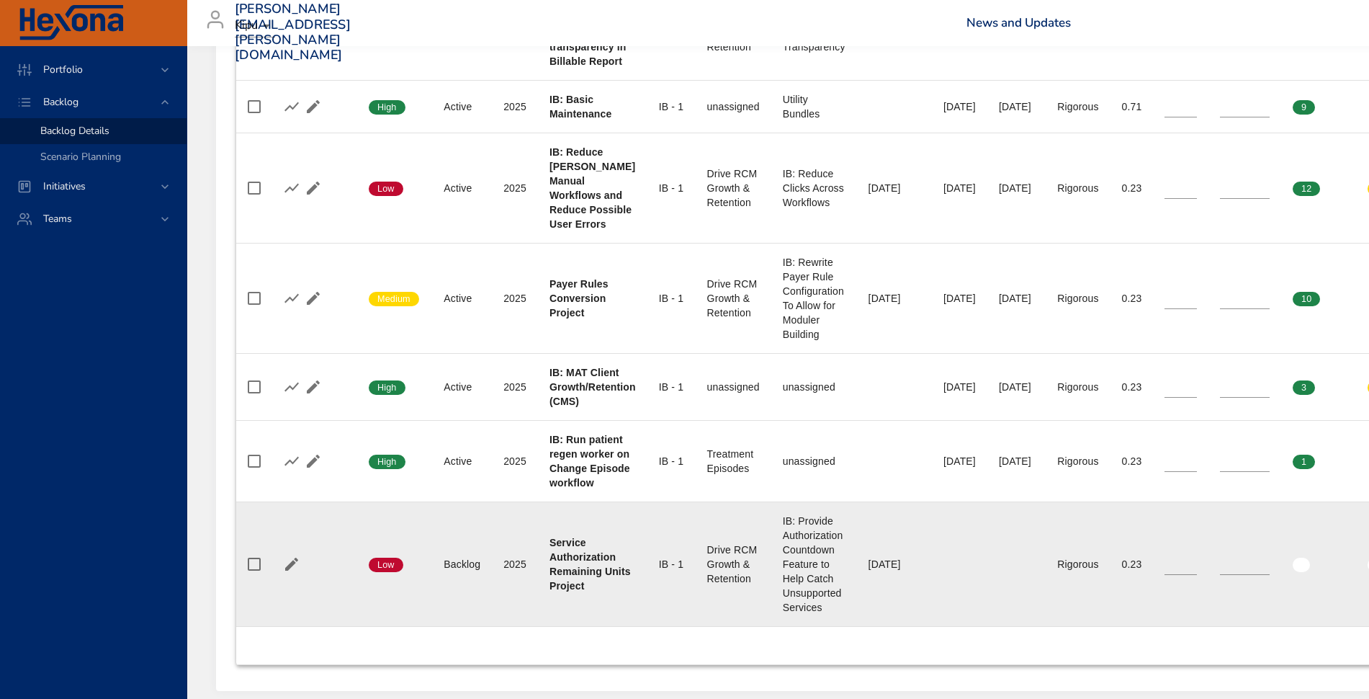
scroll to position [872, 0]
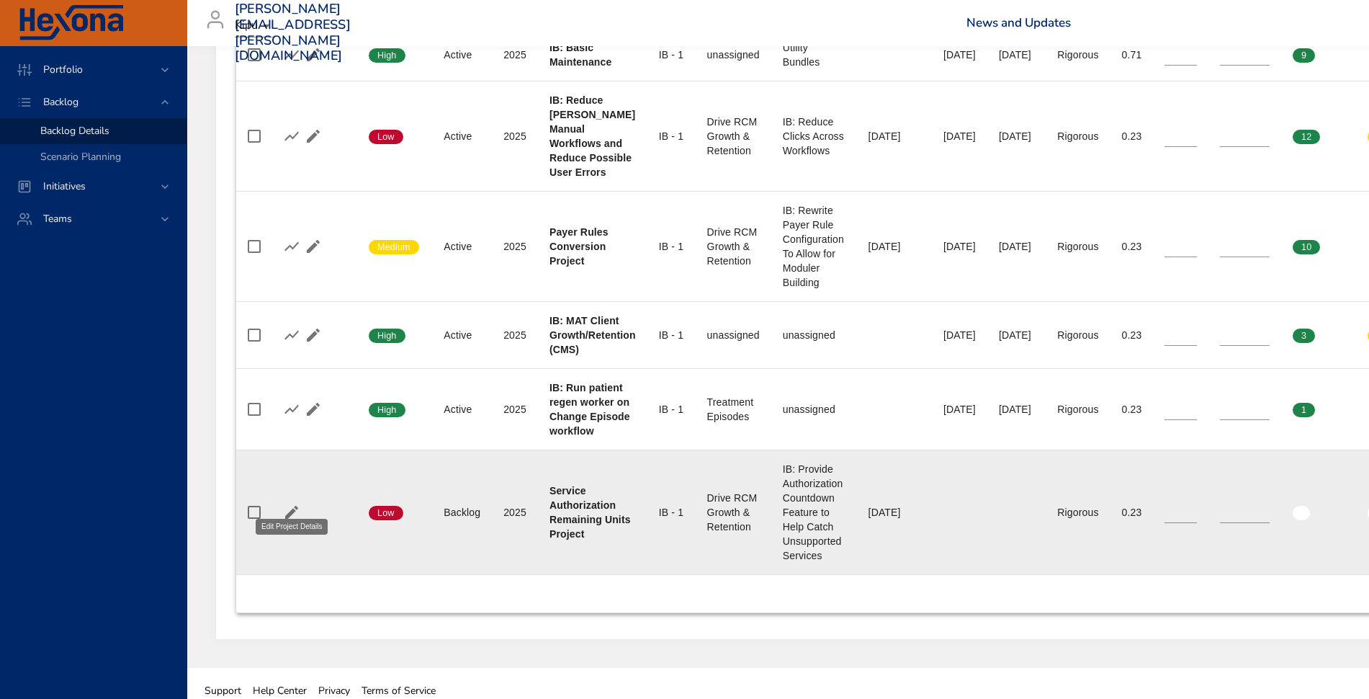
click at [289, 506] on icon "button" at bounding box center [291, 512] width 13 height 13
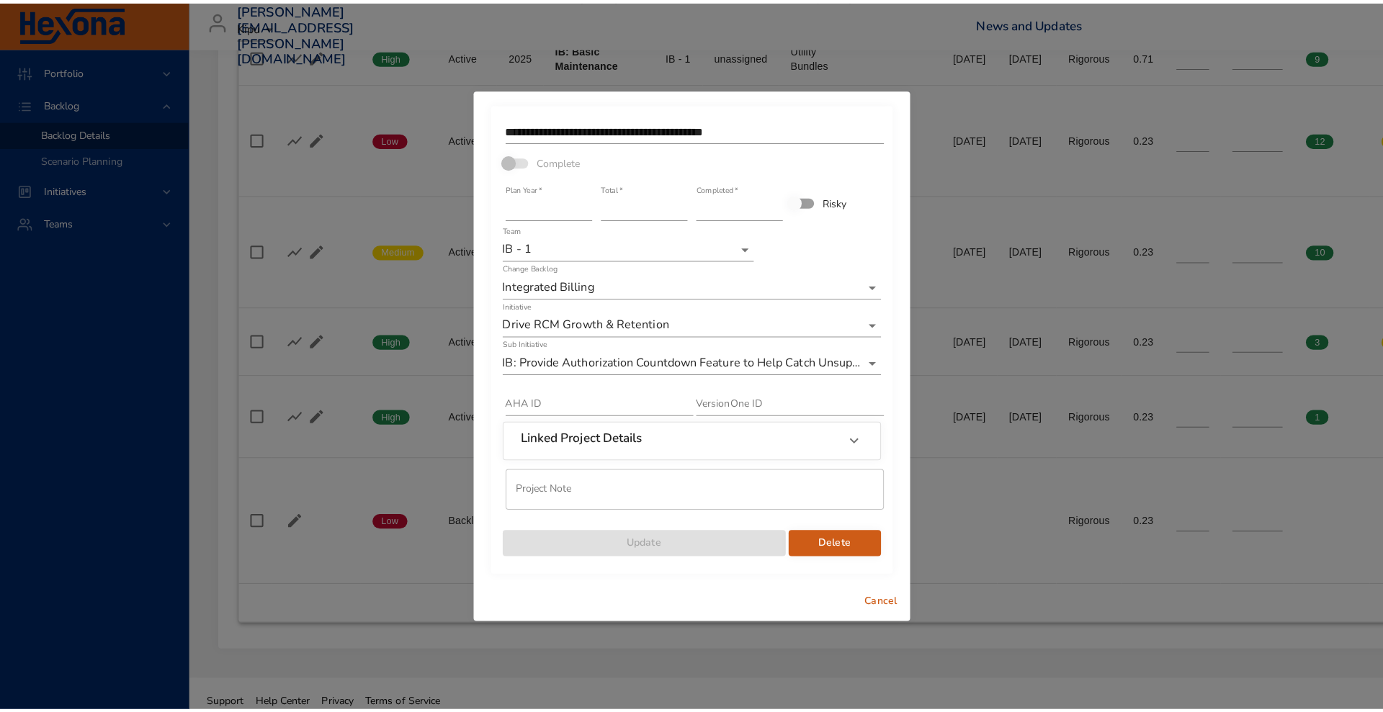
scroll to position [859, 0]
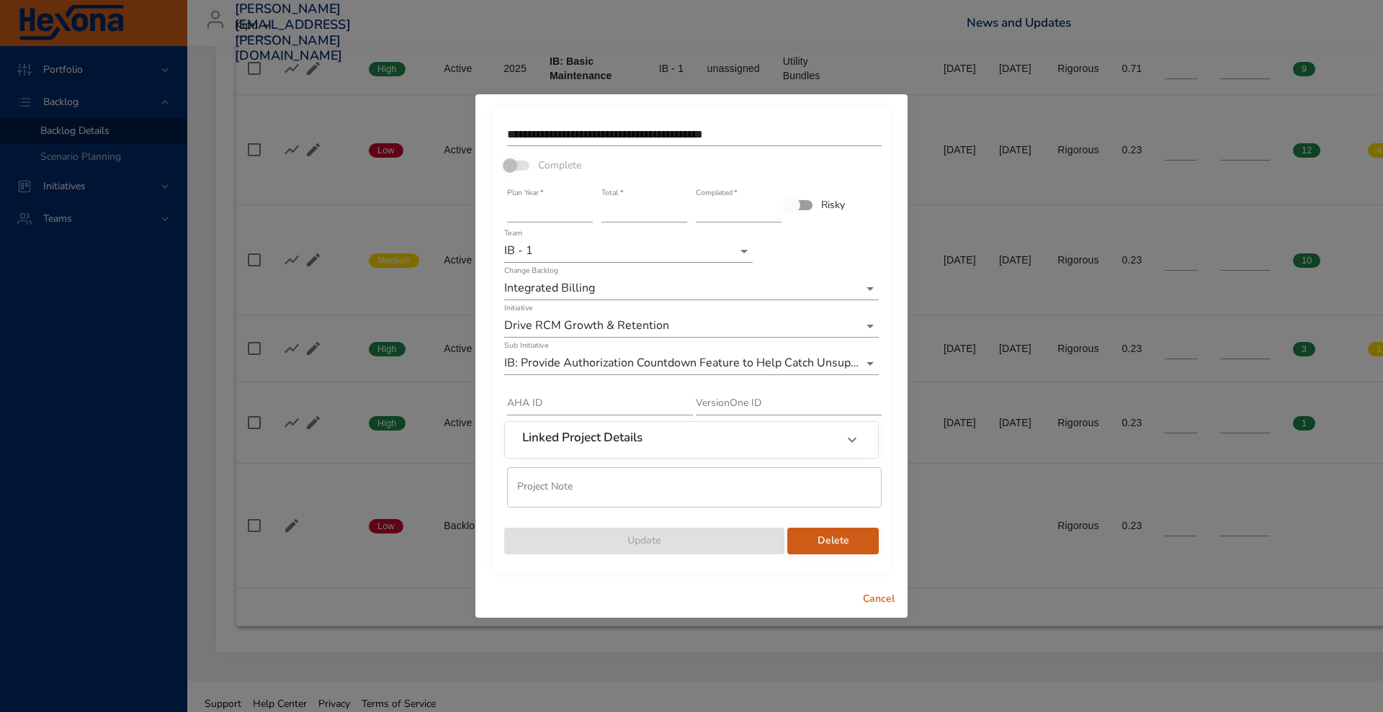
click at [825, 534] on span "Delete" at bounding box center [833, 541] width 68 height 18
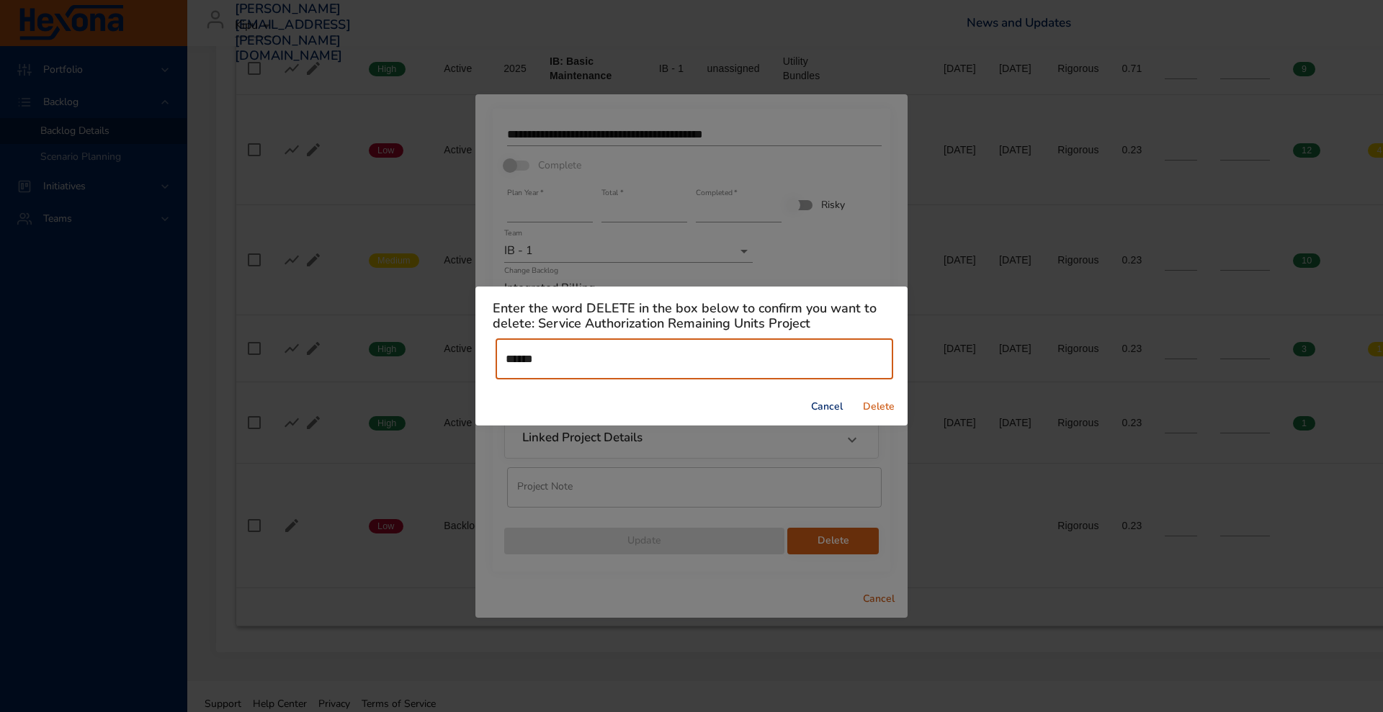
type input "******"
click at [884, 395] on button "Delete" at bounding box center [879, 407] width 46 height 27
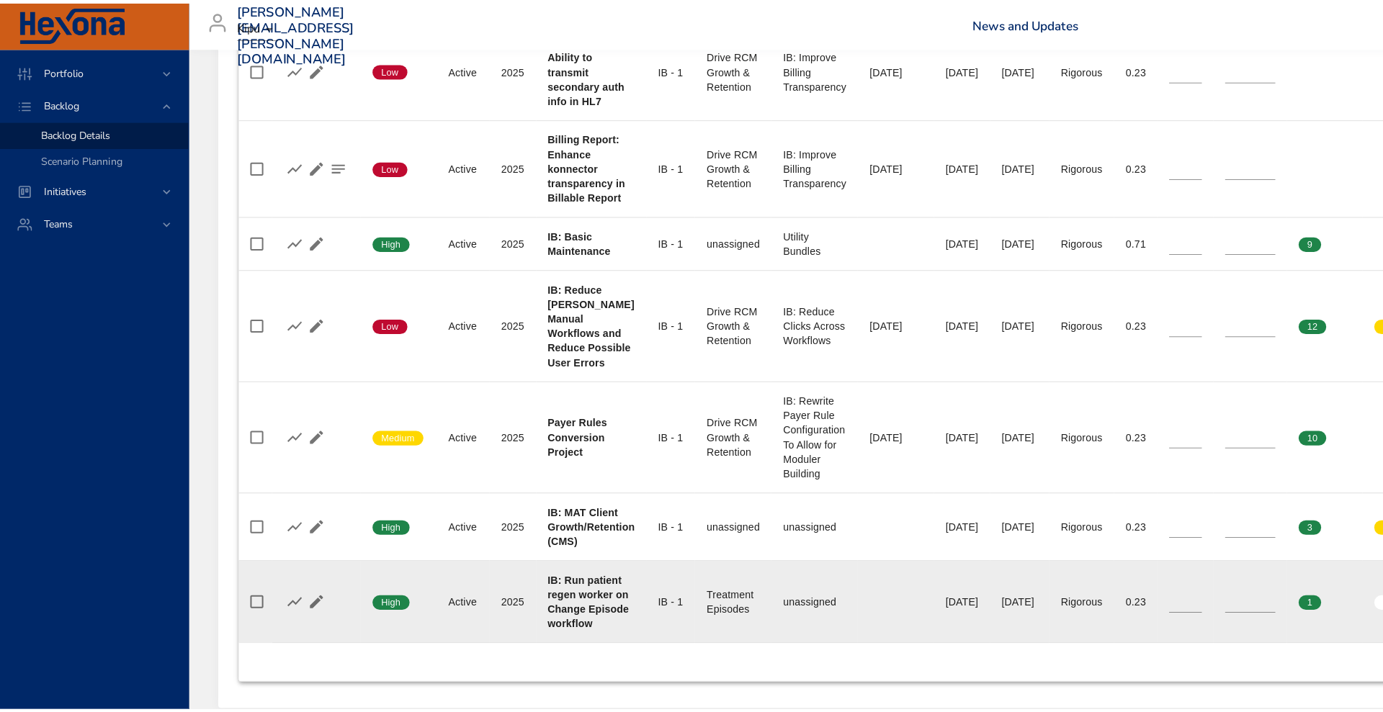
scroll to position [658, 0]
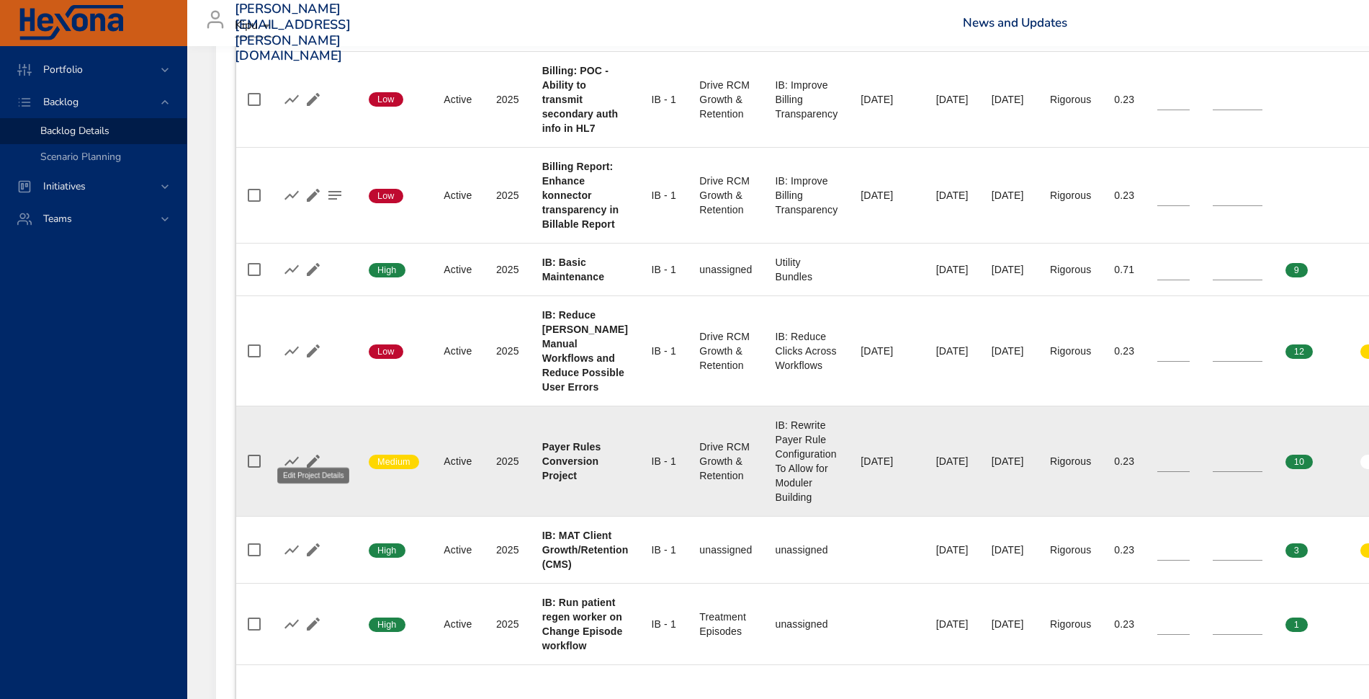
click at [315, 454] on icon "button" at bounding box center [313, 460] width 13 height 13
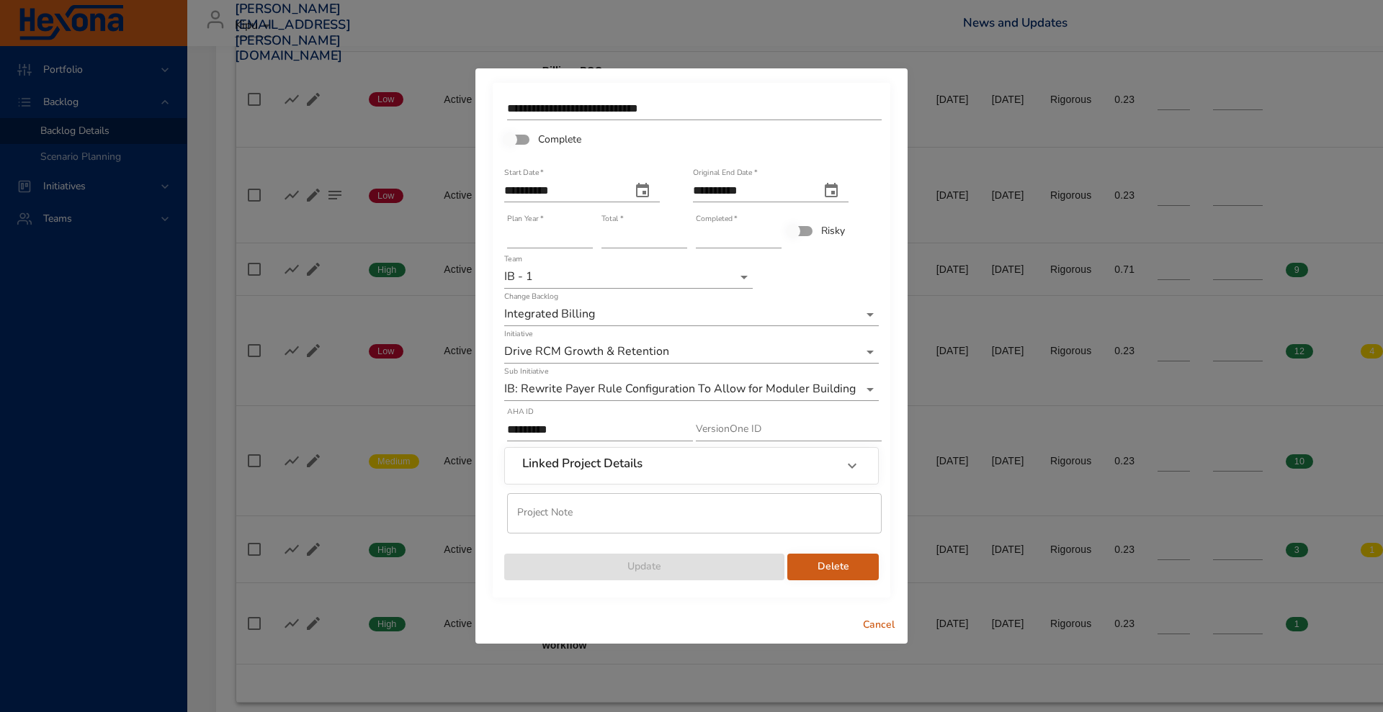
click at [848, 573] on span "Delete" at bounding box center [833, 567] width 68 height 18
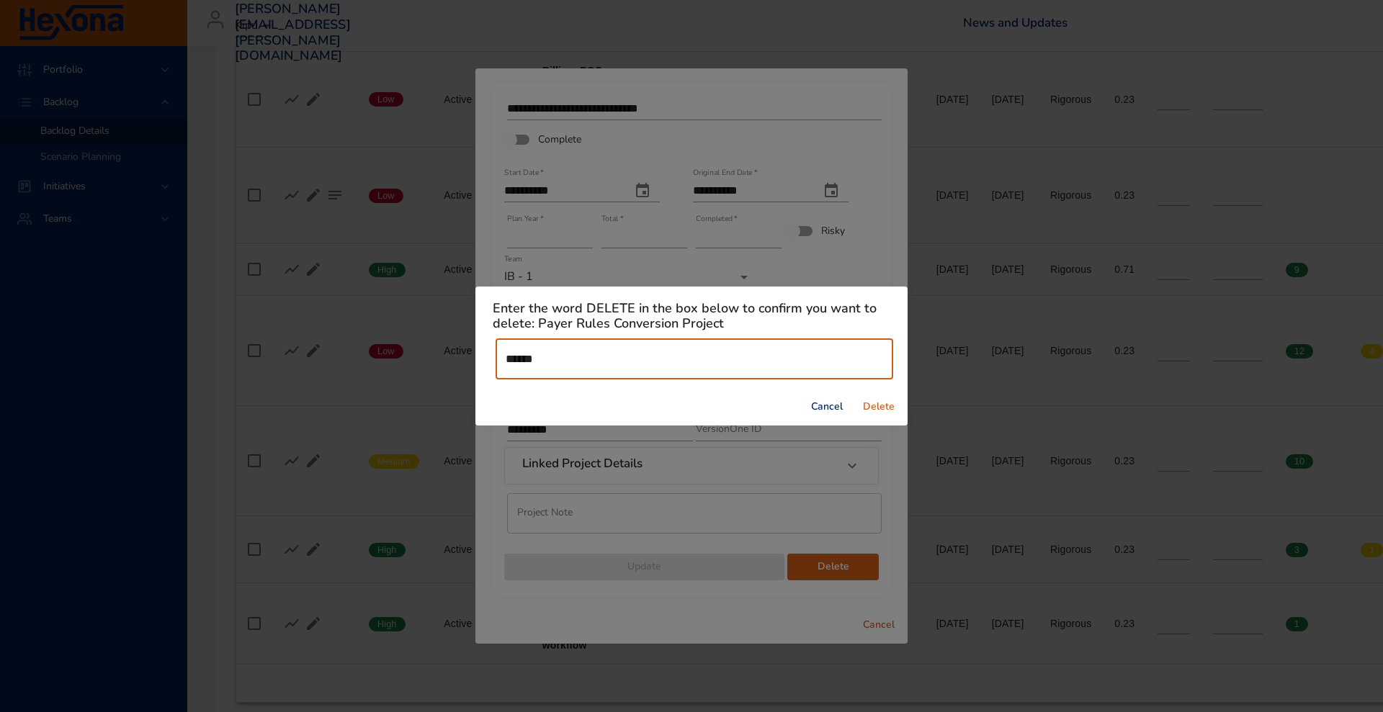
type input "******"
click at [875, 404] on span "Delete" at bounding box center [878, 407] width 35 height 18
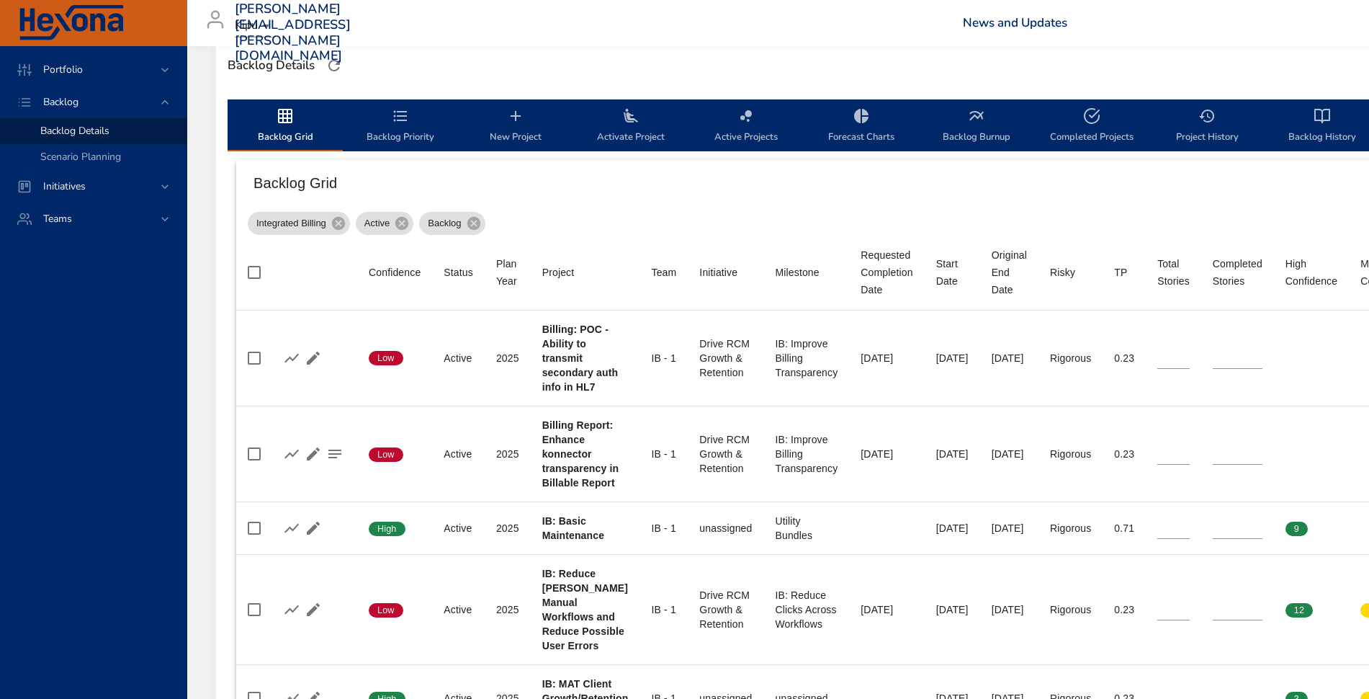
scroll to position [277, 0]
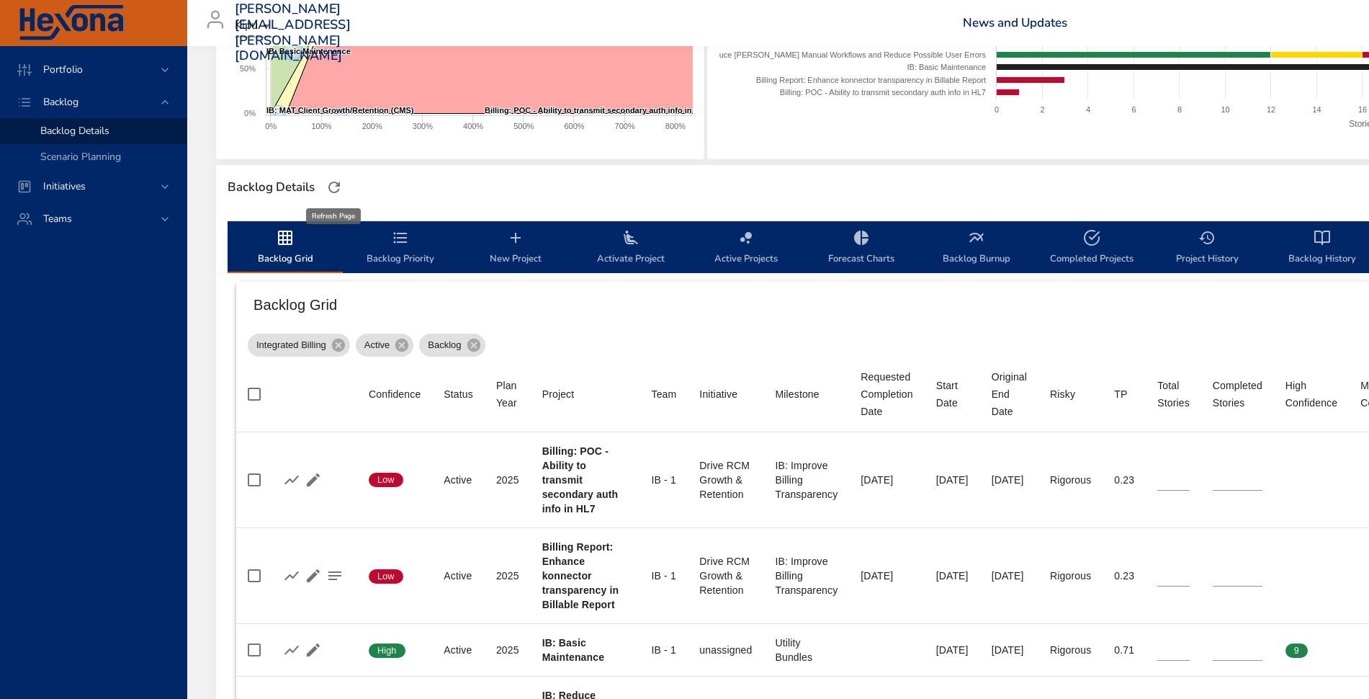
click at [341, 179] on icon "button" at bounding box center [334, 187] width 17 height 17
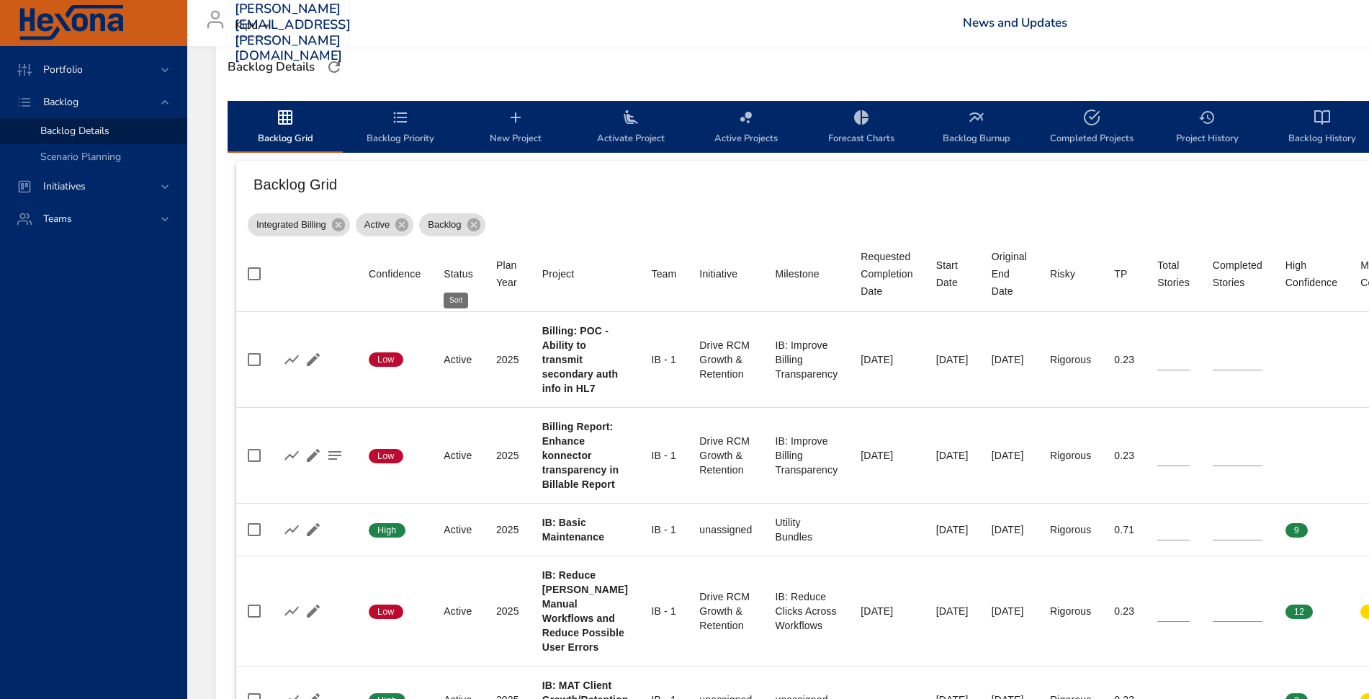
scroll to position [367, 0]
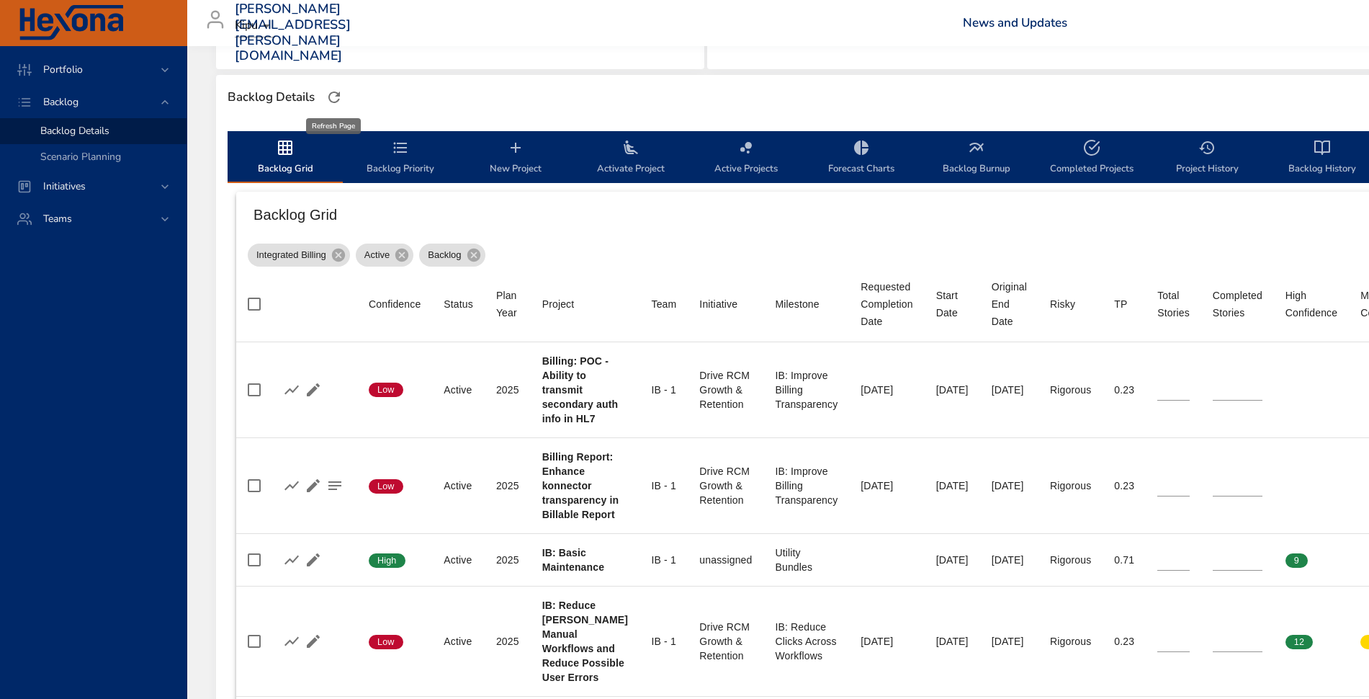
click at [335, 97] on icon "button" at bounding box center [334, 97] width 17 height 17
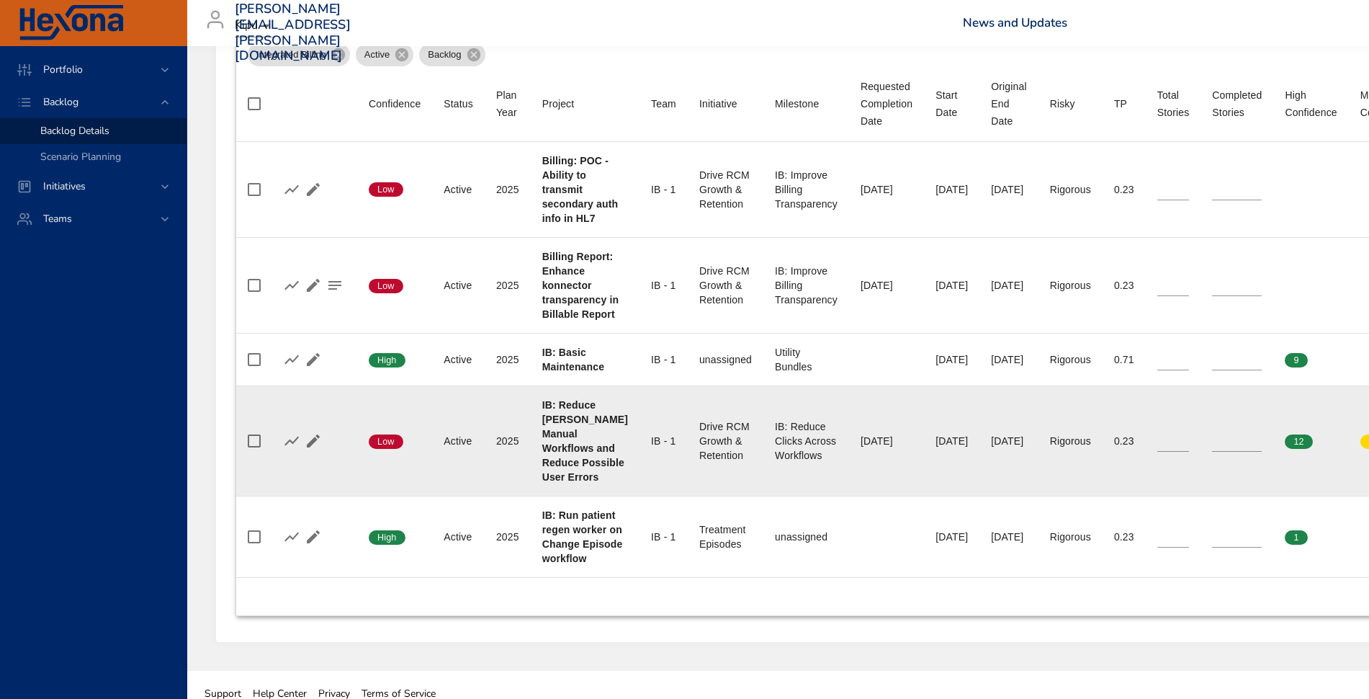
scroll to position [567, 0]
